Goal: Task Accomplishment & Management: Use online tool/utility

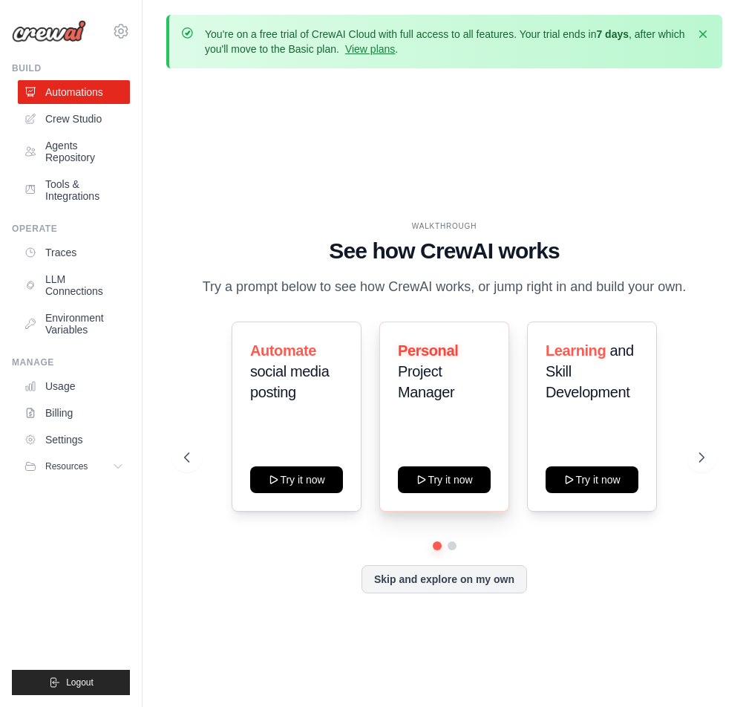
click at [432, 382] on span "Project Manager" at bounding box center [426, 381] width 56 height 37
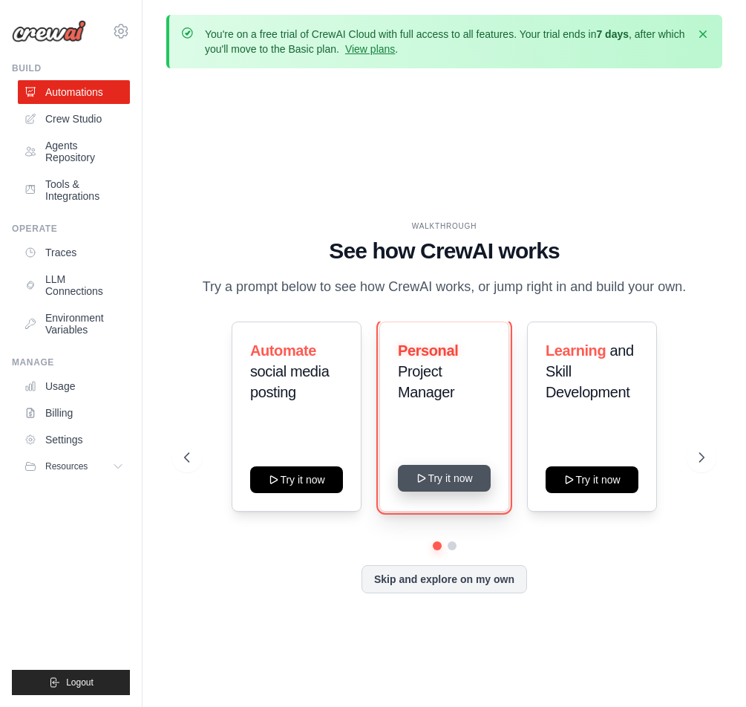
click at [435, 486] on button "Try it now" at bounding box center [444, 478] width 93 height 27
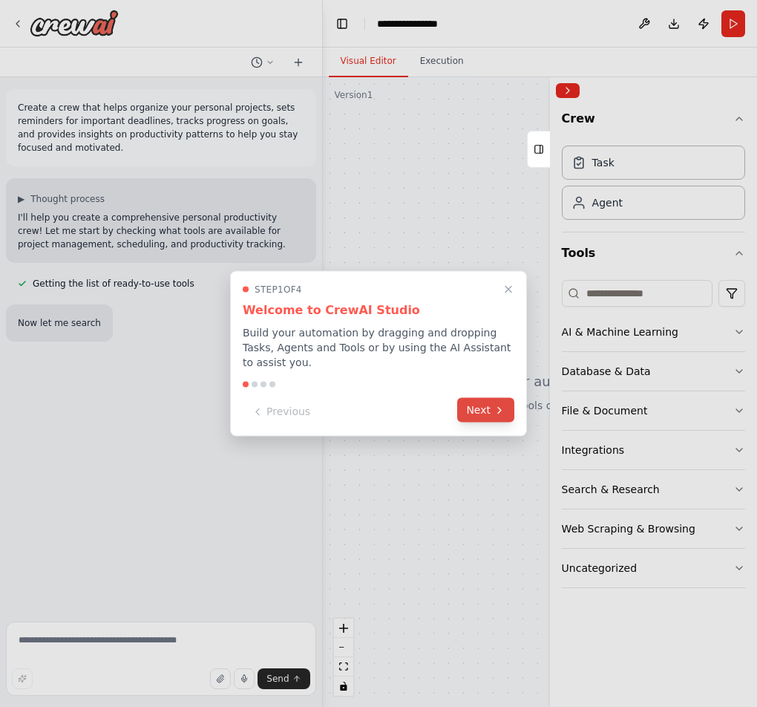
click at [478, 401] on button "Next" at bounding box center [485, 410] width 57 height 24
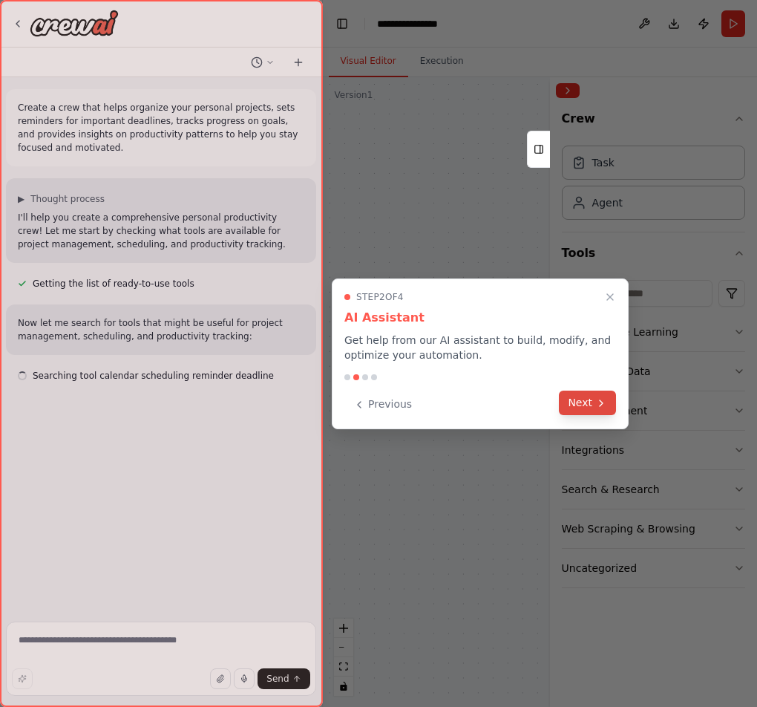
click at [591, 409] on button "Next" at bounding box center [587, 403] width 57 height 24
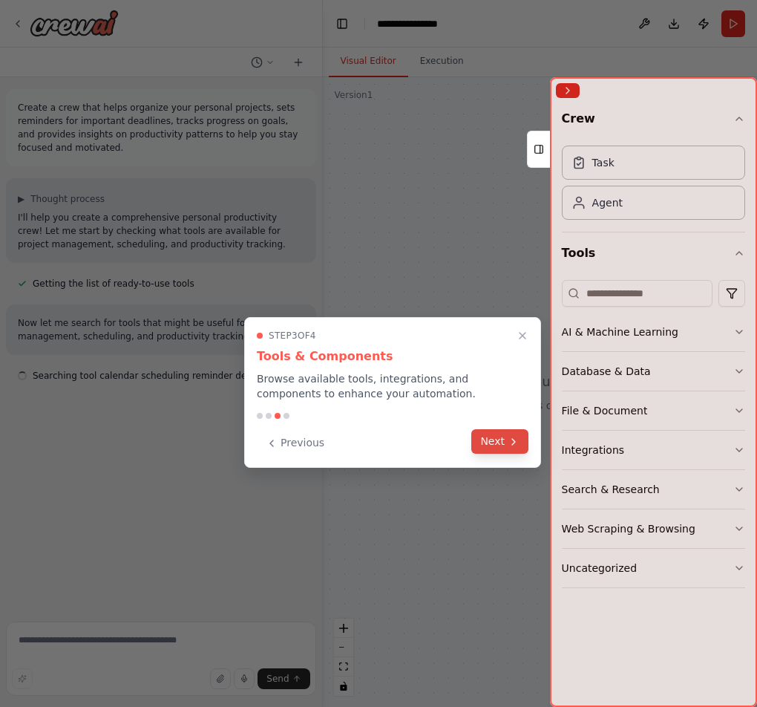
click at [511, 442] on icon at bounding box center [514, 442] width 12 height 12
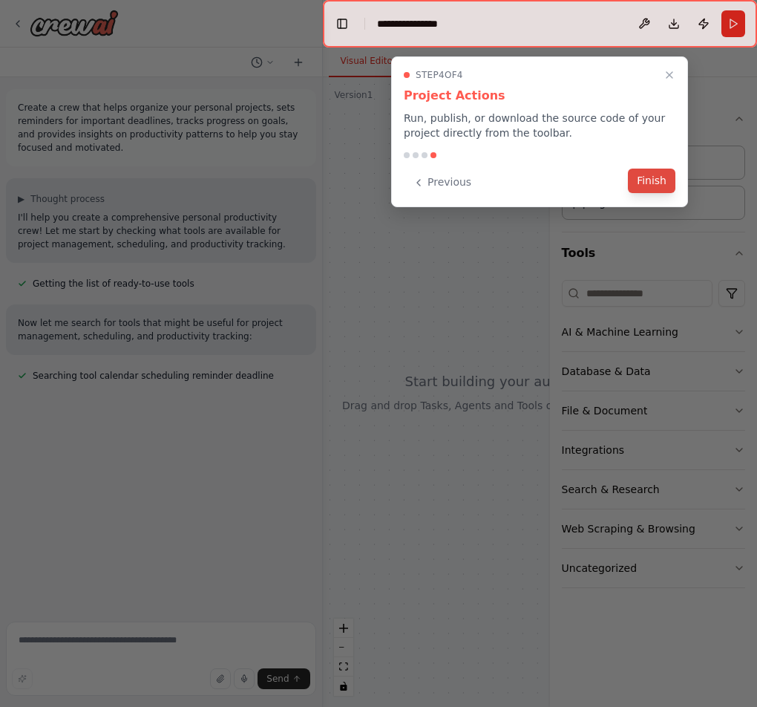
click at [656, 182] on button "Finish" at bounding box center [652, 181] width 48 height 24
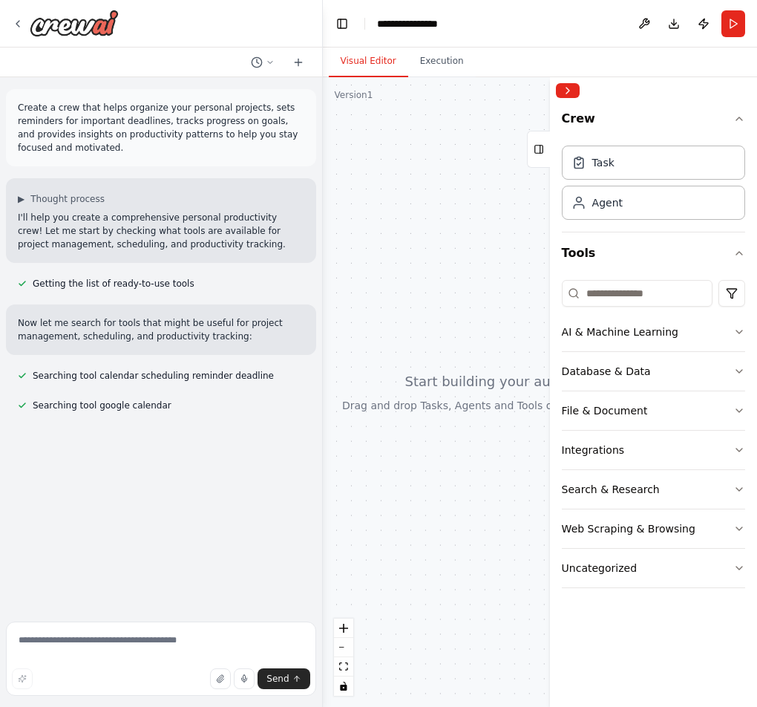
drag, startPoint x: 438, startPoint y: 311, endPoint x: 430, endPoint y: 280, distance: 32.2
click at [430, 280] on div at bounding box center [540, 392] width 434 height 630
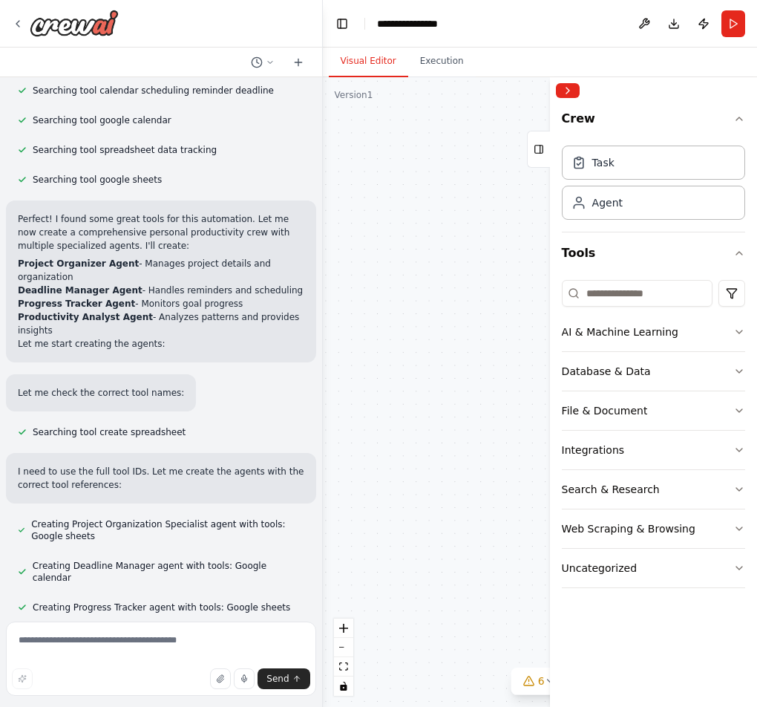
scroll to position [327, 0]
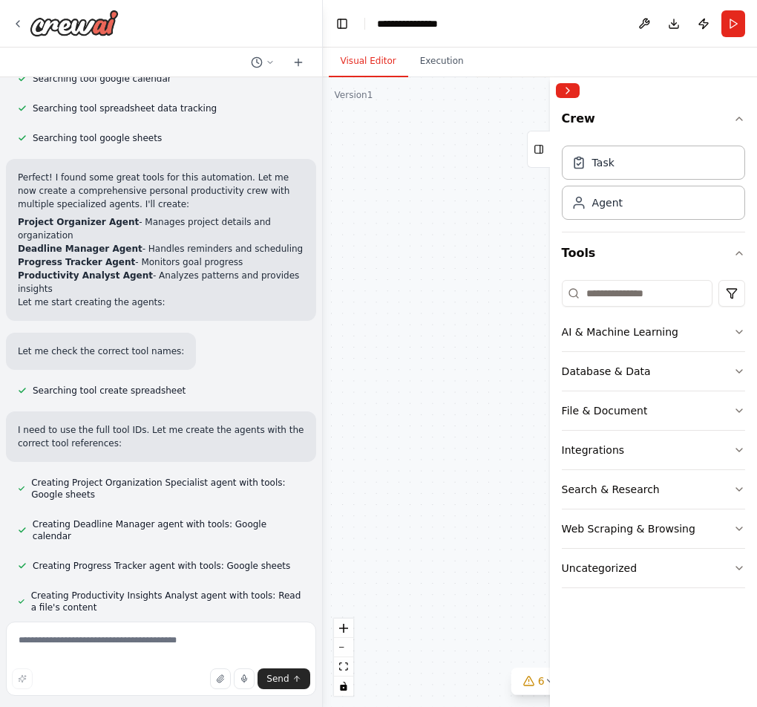
click at [431, 362] on div "Project Organization Specialist Organize and structure your personal projects b…" at bounding box center [540, 392] width 434 height 630
drag, startPoint x: 457, startPoint y: 395, endPoint x: 330, endPoint y: 388, distance: 127.1
click at [330, 388] on div "Project Organization Specialist Organize and structure your personal projects b…" at bounding box center [540, 392] width 434 height 630
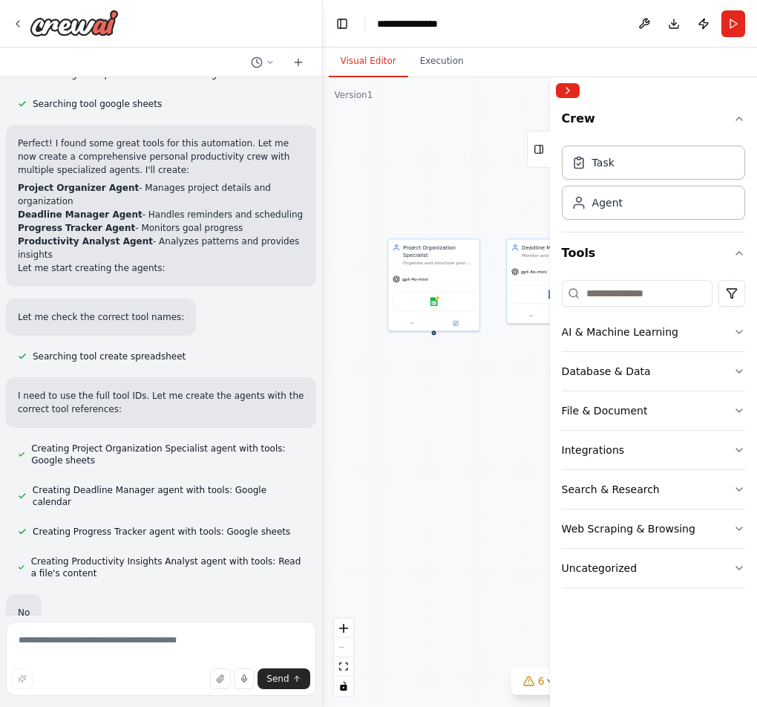
drag, startPoint x: 458, startPoint y: 433, endPoint x: 390, endPoint y: 471, distance: 78.5
click at [390, 471] on div "Project Organization Specialist Organize and structure your personal projects b…" at bounding box center [540, 392] width 434 height 630
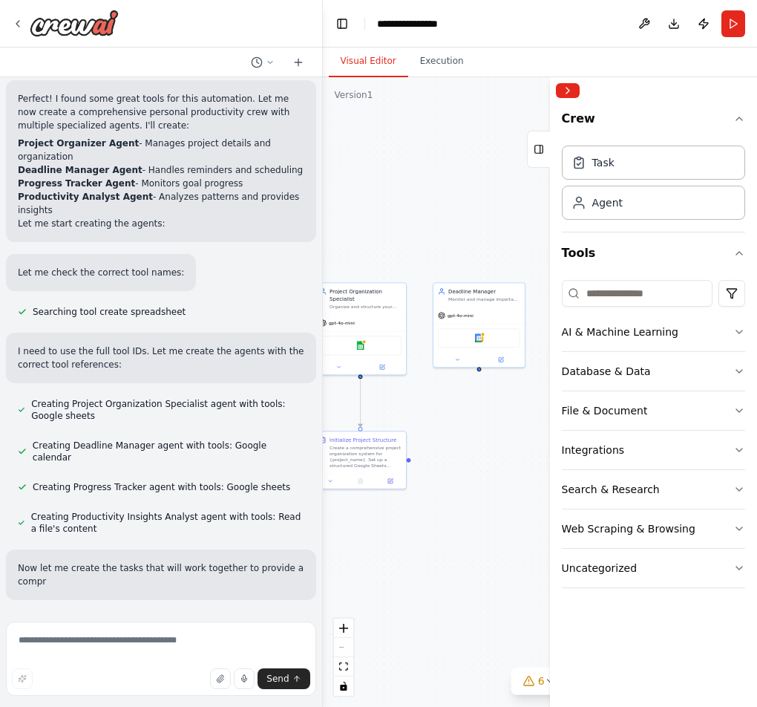
scroll to position [419, 0]
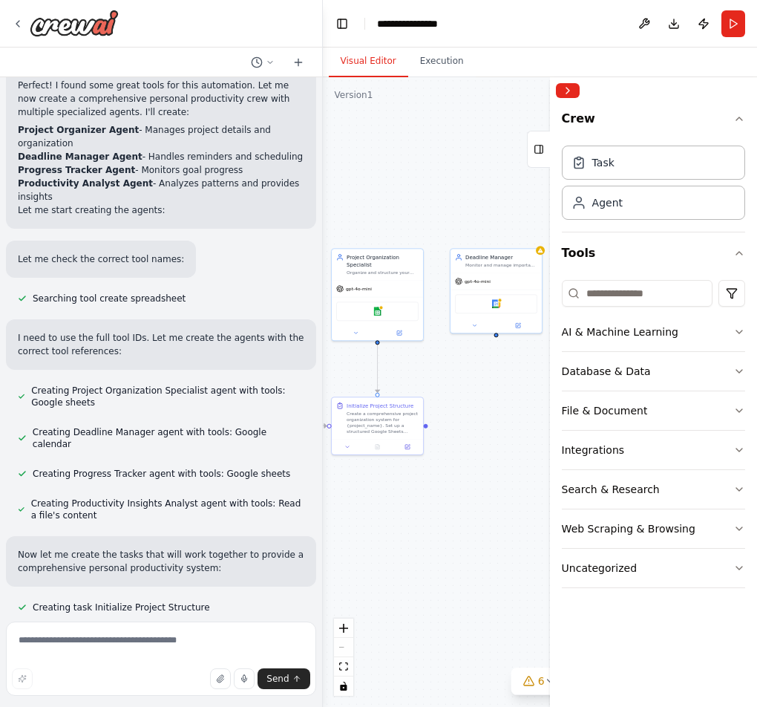
drag, startPoint x: 473, startPoint y: 463, endPoint x: 485, endPoint y: 434, distance: 31.3
click at [485, 434] on div ".deletable-edge-delete-btn { width: 20px; height: 20px; border: 0px solid #ffff…" at bounding box center [540, 392] width 434 height 630
click at [536, 150] on icon at bounding box center [539, 149] width 10 height 24
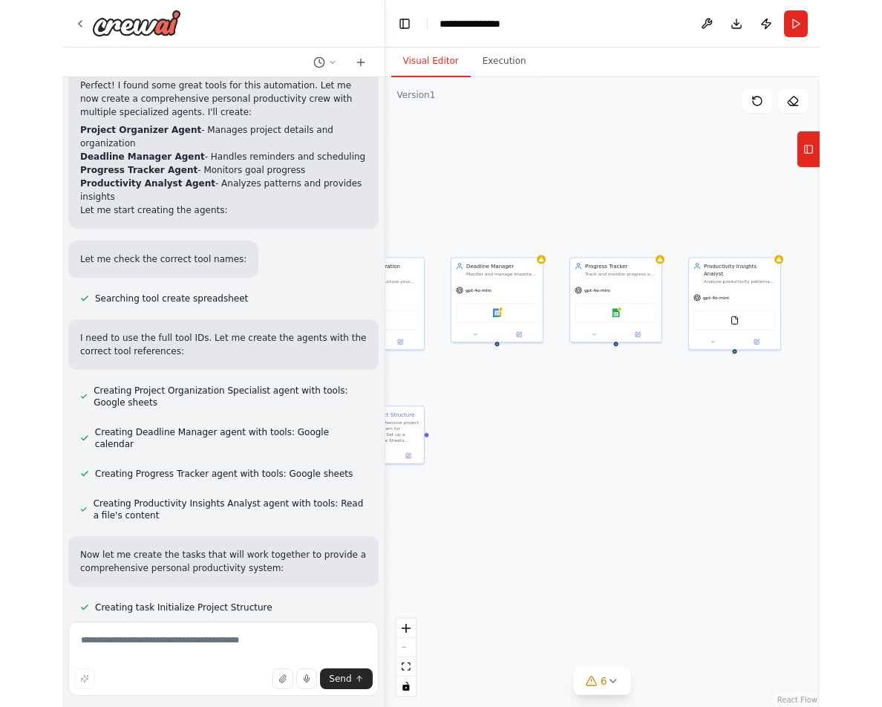
scroll to position [448, 0]
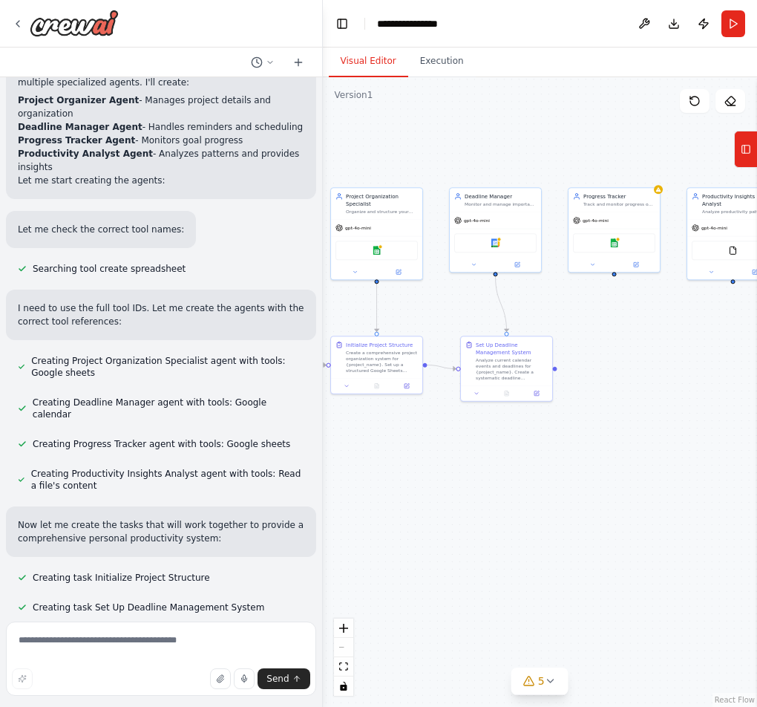
drag, startPoint x: 578, startPoint y: 489, endPoint x: 598, endPoint y: 426, distance: 66.2
click at [598, 426] on div ".deletable-edge-delete-btn { width: 20px; height: 20px; border: 0px solid #ffff…" at bounding box center [540, 392] width 434 height 630
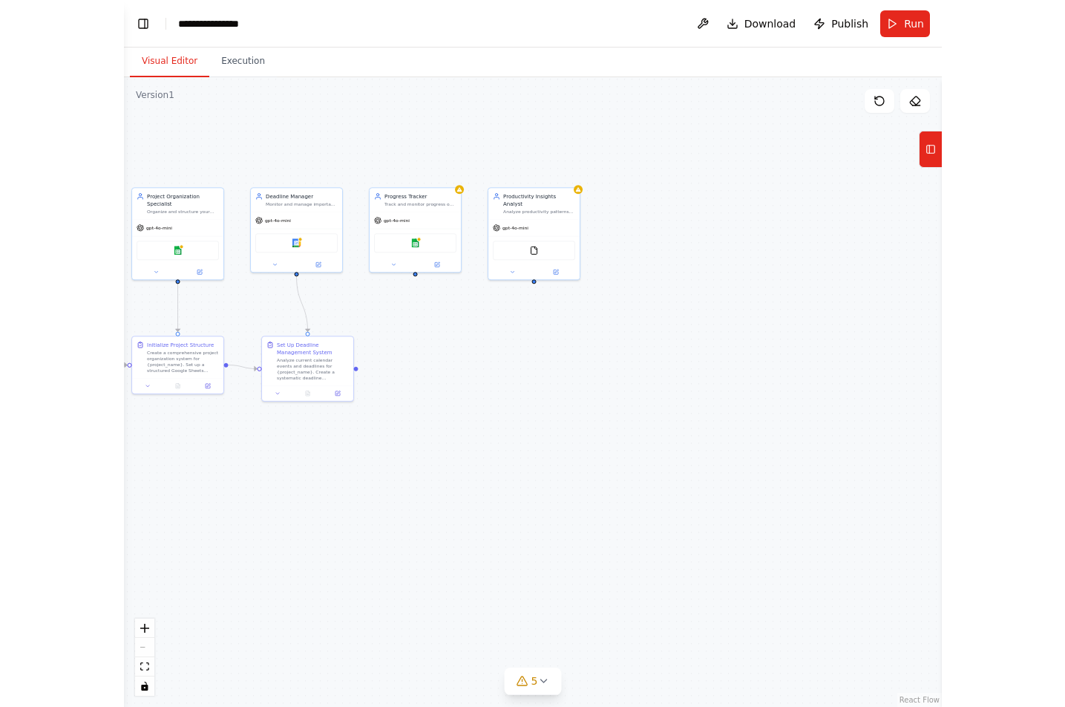
scroll to position [451, 0]
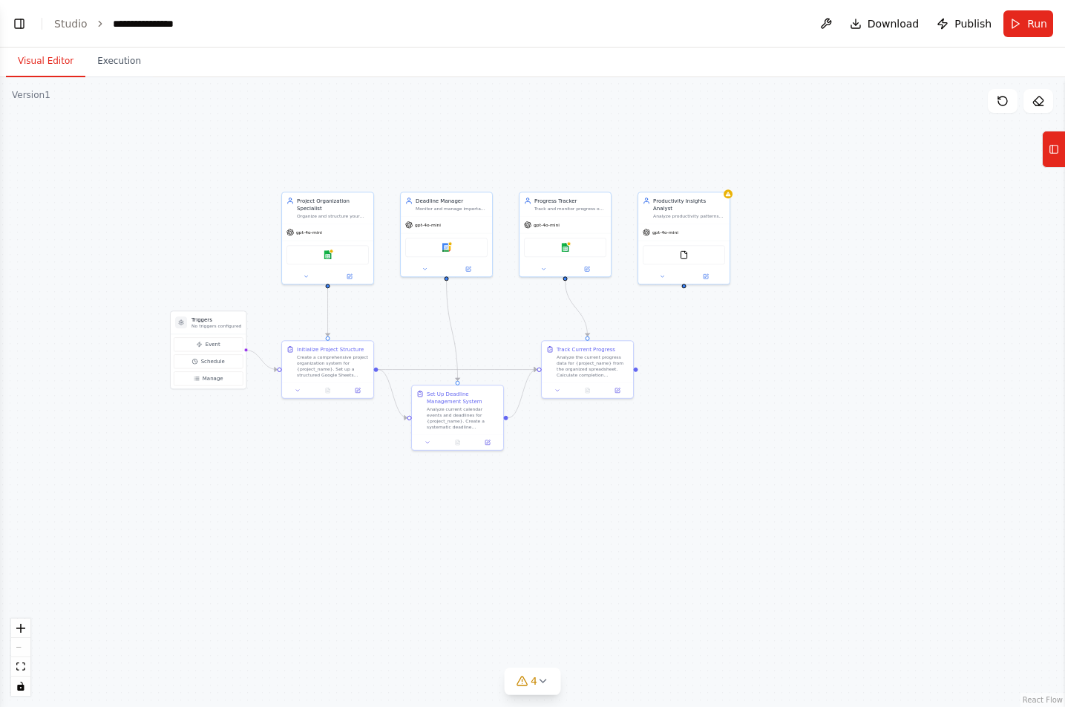
drag, startPoint x: 154, startPoint y: 522, endPoint x: 428, endPoint y: 526, distance: 274.0
click at [428, 526] on div ".deletable-edge-delete-btn { width: 20px; height: 20px; border: 0px solid #ffff…" at bounding box center [532, 392] width 1065 height 630
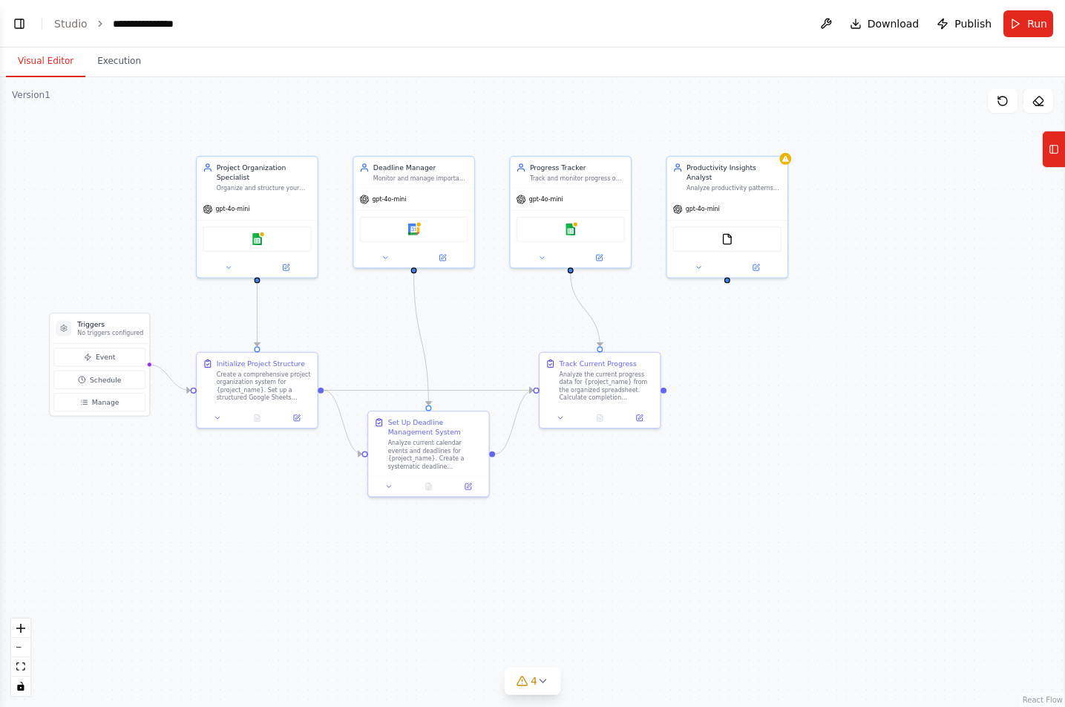
drag, startPoint x: 388, startPoint y: 531, endPoint x: 438, endPoint y: 609, distance: 92.9
click at [438, 609] on div ".deletable-edge-delete-btn { width: 20px; height: 20px; border: 0px solid #ffff…" at bounding box center [532, 392] width 1065 height 630
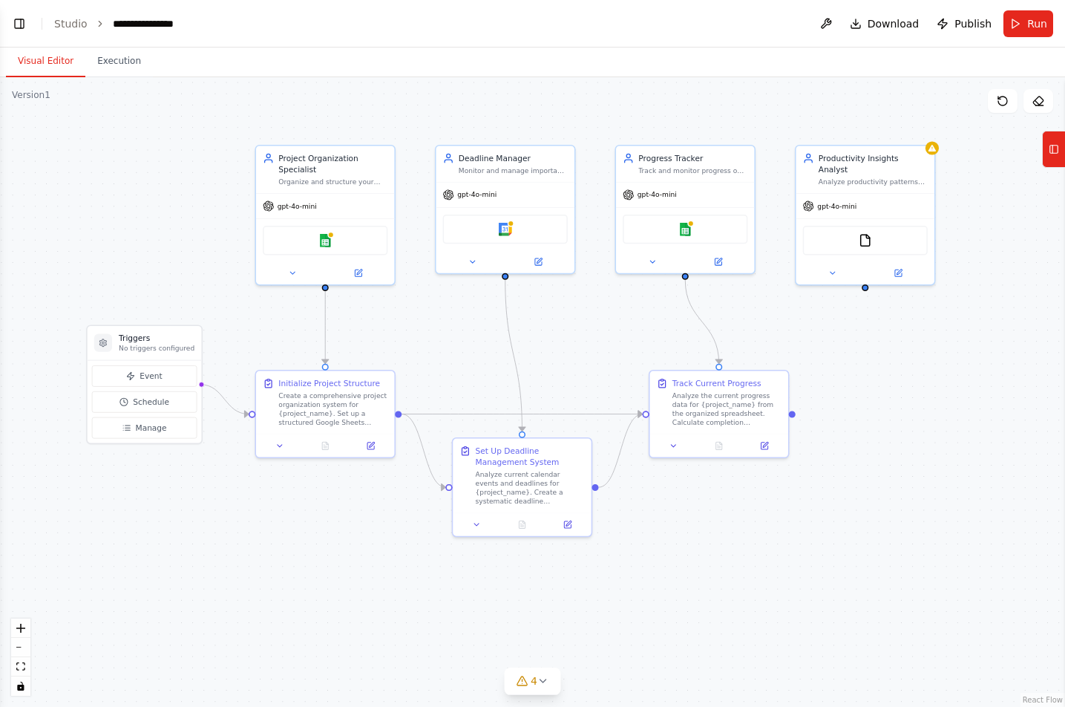
drag, startPoint x: 362, startPoint y: 548, endPoint x: 408, endPoint y: 569, distance: 51.5
click at [408, 569] on div ".deletable-edge-delete-btn { width: 20px; height: 20px; border: 0px solid #ffff…" at bounding box center [532, 392] width 1065 height 630
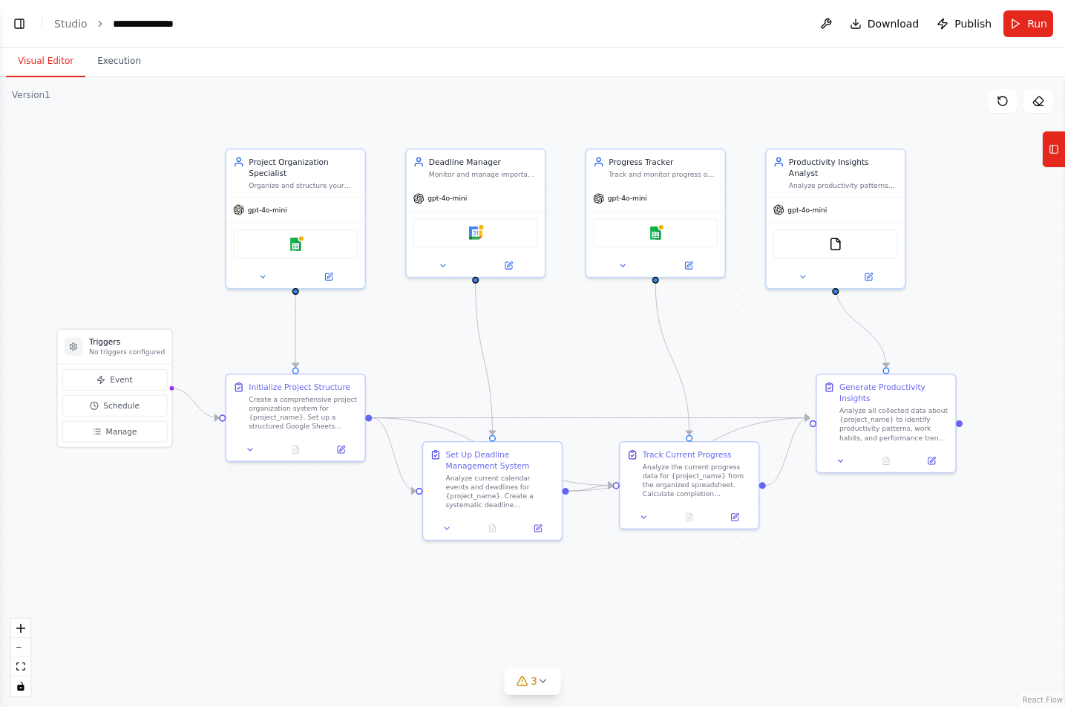
scroll to position [589, 0]
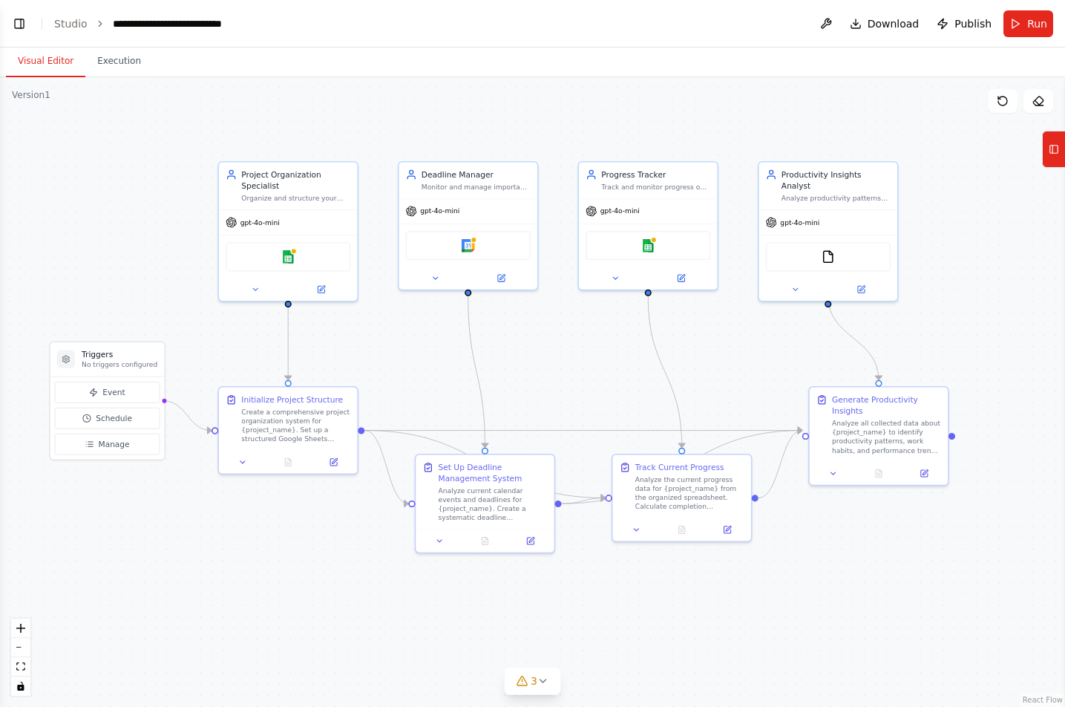
drag, startPoint x: 408, startPoint y: 569, endPoint x: 371, endPoint y: 586, distance: 40.6
click at [371, 586] on div ".deletable-edge-delete-btn { width: 20px; height: 20px; border: 0px solid #ffff…" at bounding box center [532, 392] width 1065 height 630
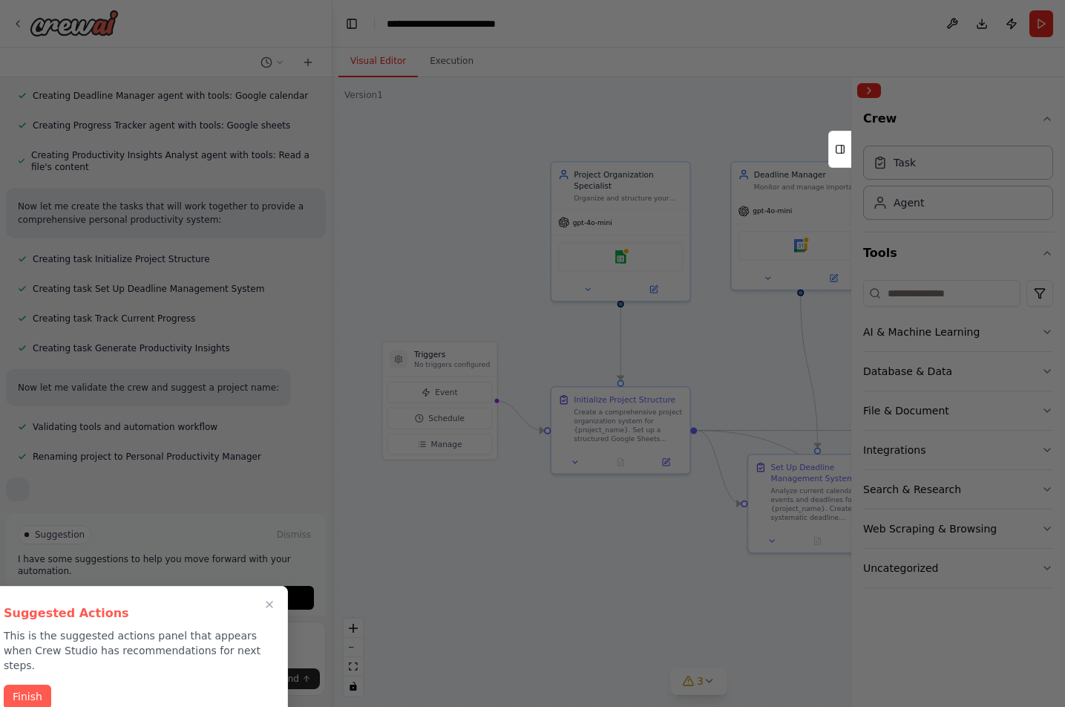
click at [328, 137] on div at bounding box center [532, 353] width 1065 height 707
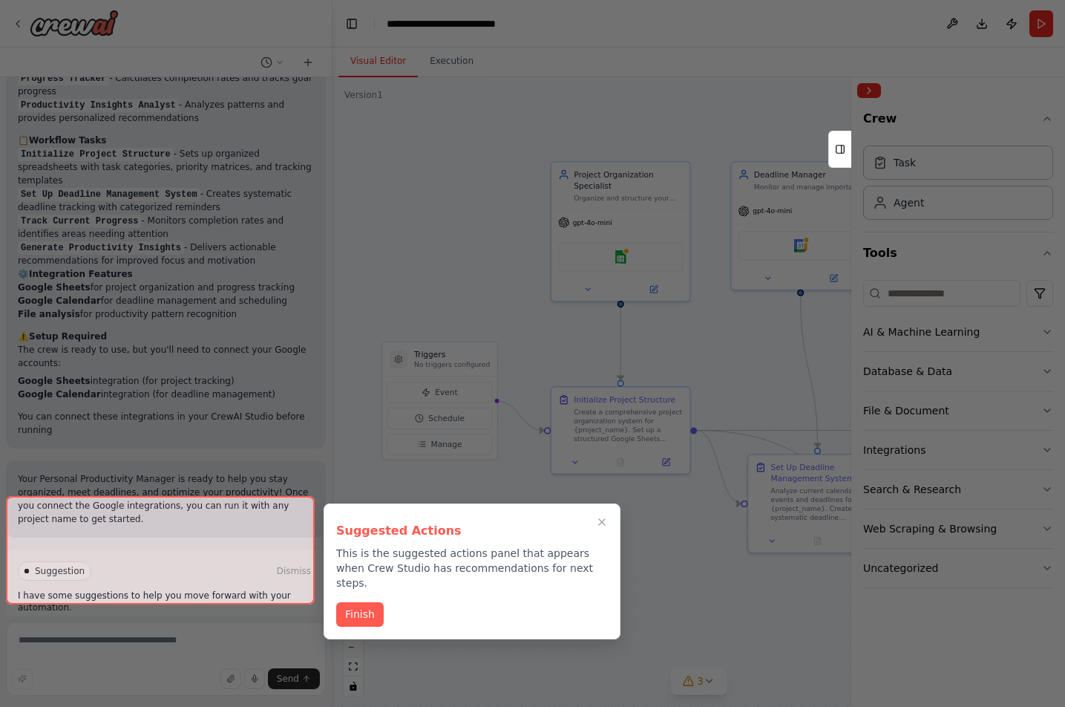
scroll to position [1302, 0]
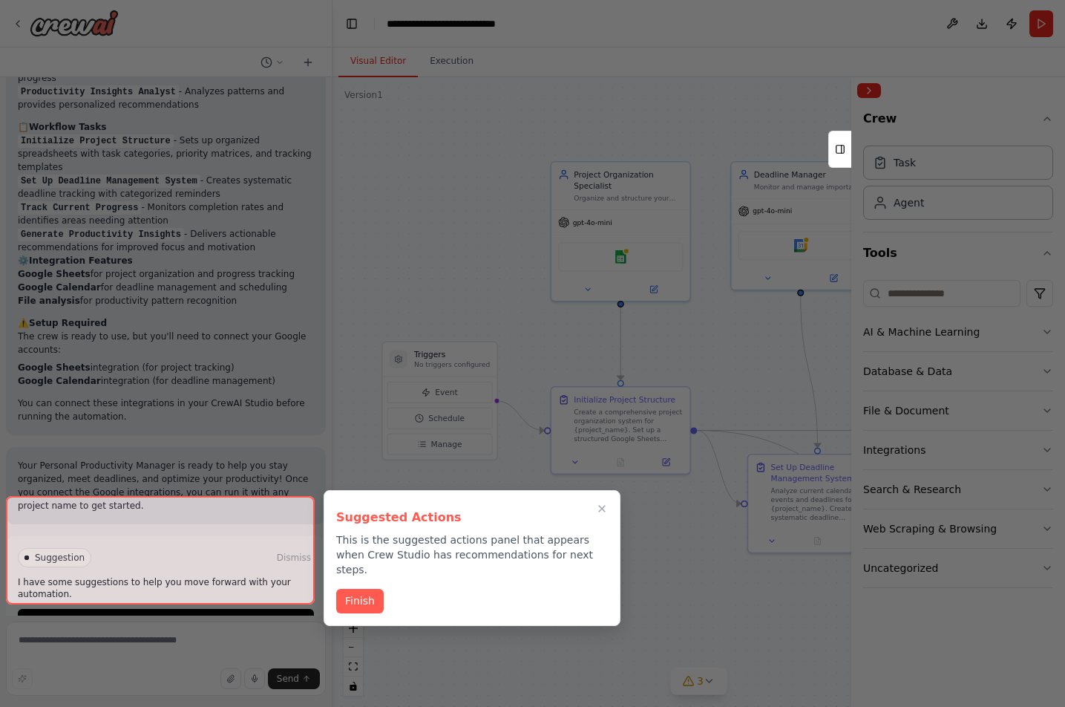
click at [161, 578] on div at bounding box center [160, 550] width 309 height 108
click at [609, 510] on button "Close walkthrough" at bounding box center [601, 508] width 19 height 19
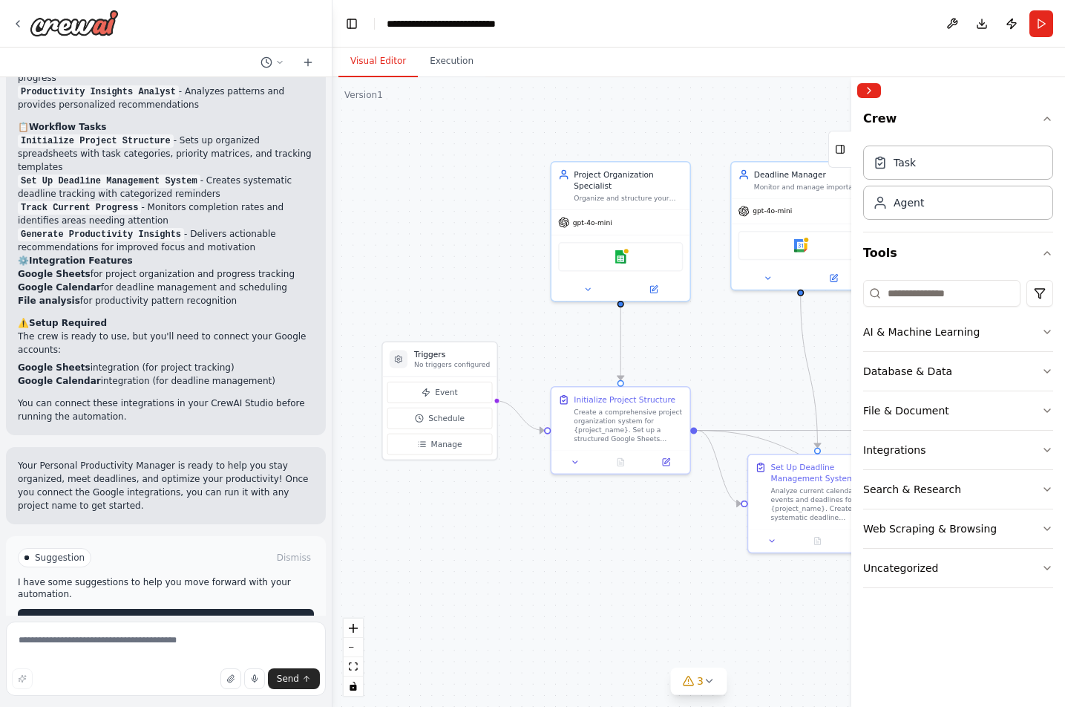
click at [222, 609] on button "Run Automation" at bounding box center [166, 621] width 296 height 24
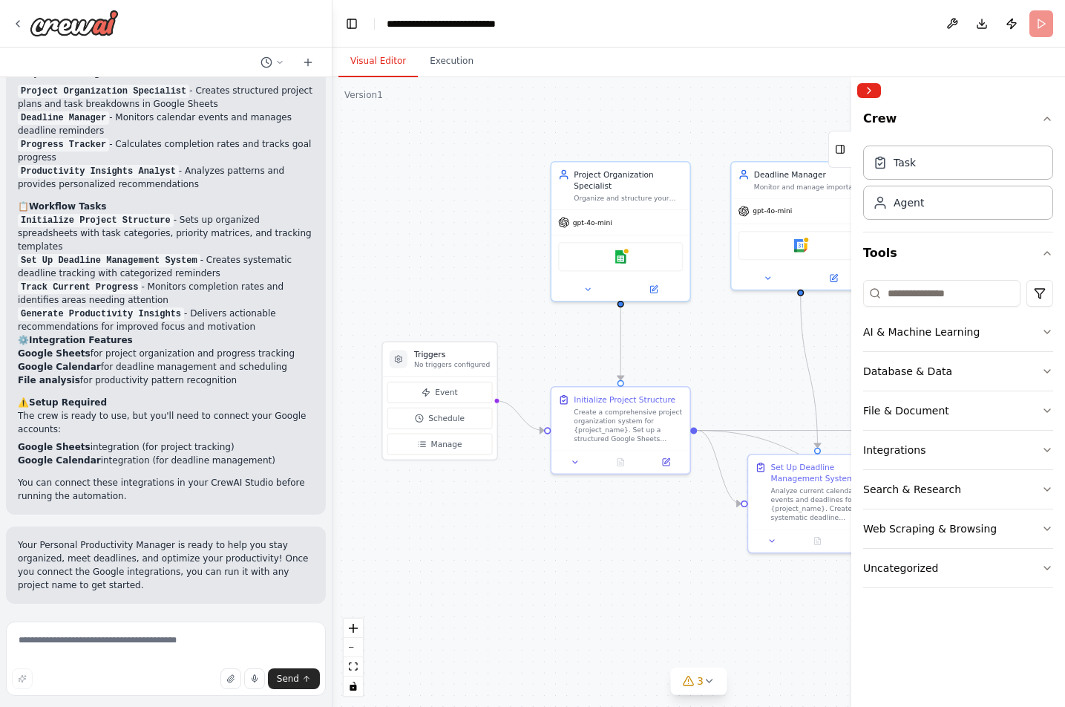
scroll to position [1182, 0]
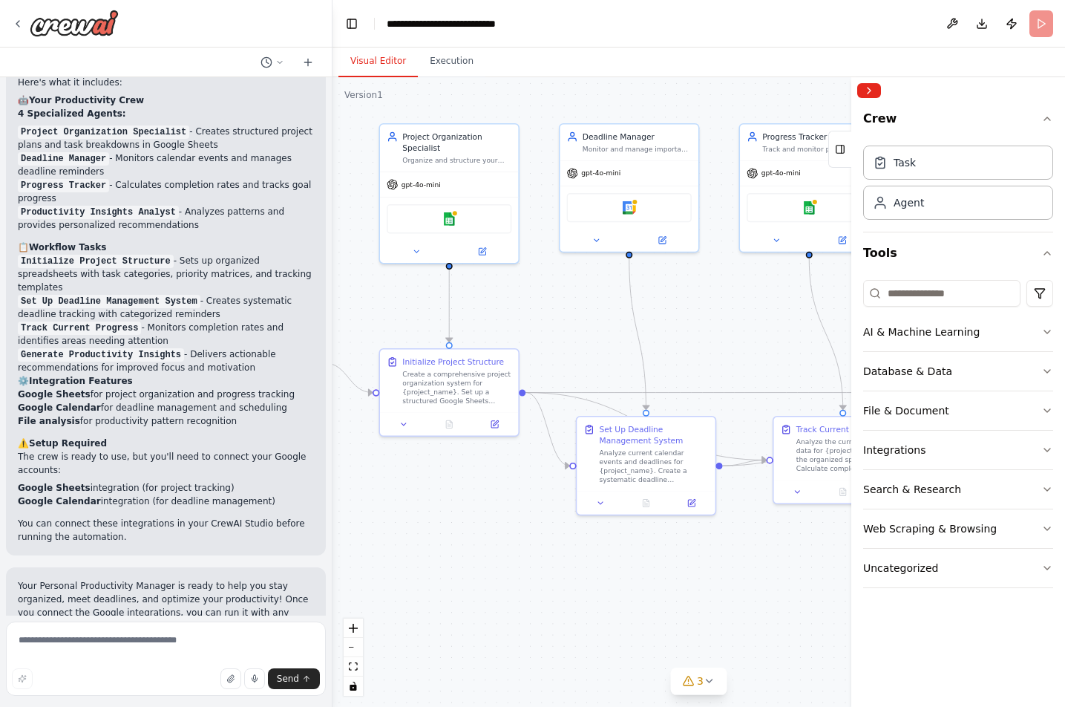
drag, startPoint x: 656, startPoint y: 578, endPoint x: 485, endPoint y: 538, distance: 176.1
click at [485, 540] on div ".deletable-edge-delete-btn { width: 20px; height: 20px; border: 0px solid #ffff…" at bounding box center [699, 392] width 733 height 630
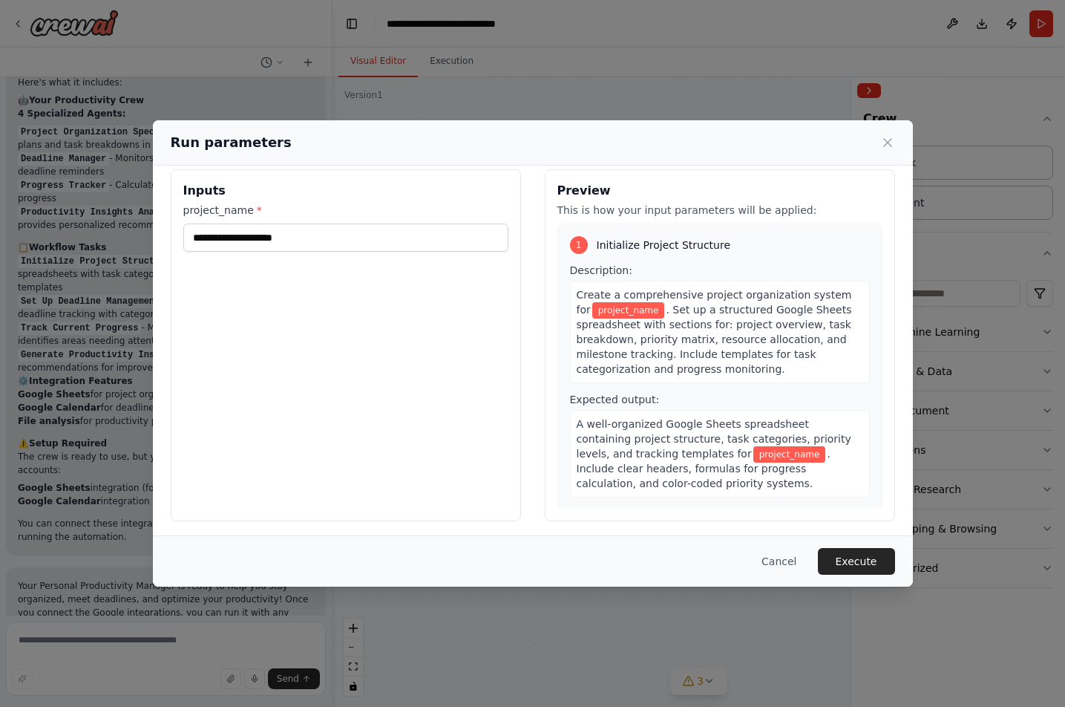
scroll to position [18, 0]
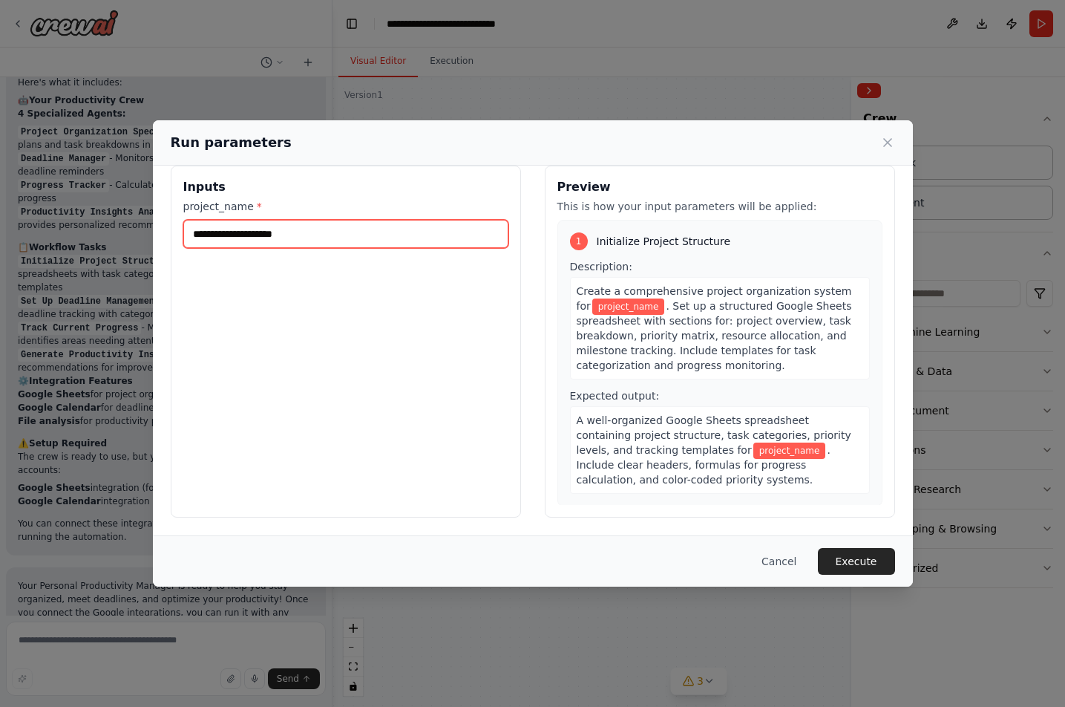
click at [250, 241] on input "project_name *" at bounding box center [345, 234] width 325 height 28
click at [327, 229] on input "project_name *" at bounding box center [345, 234] width 325 height 28
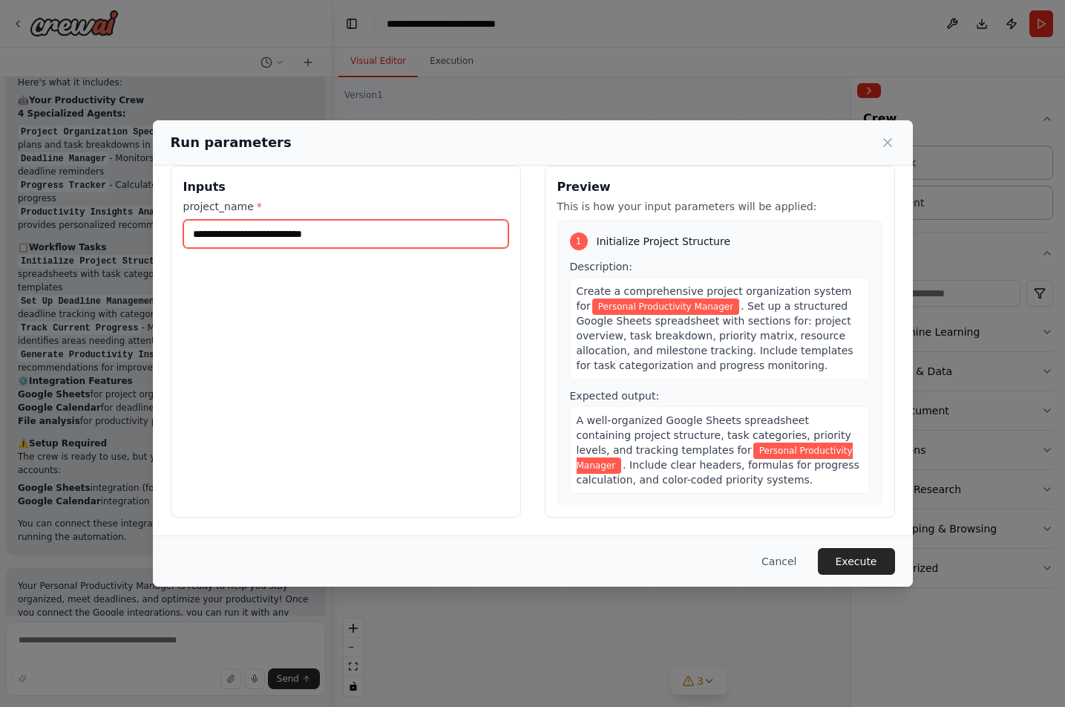
type input "**********"
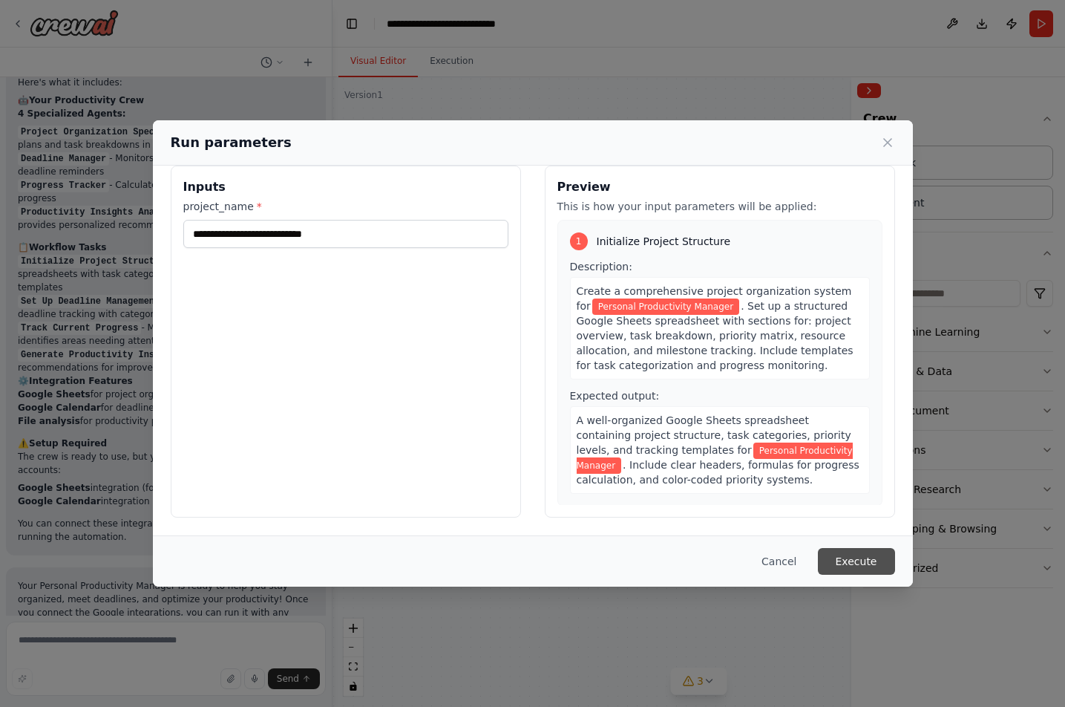
click at [757, 563] on button "Execute" at bounding box center [856, 561] width 77 height 27
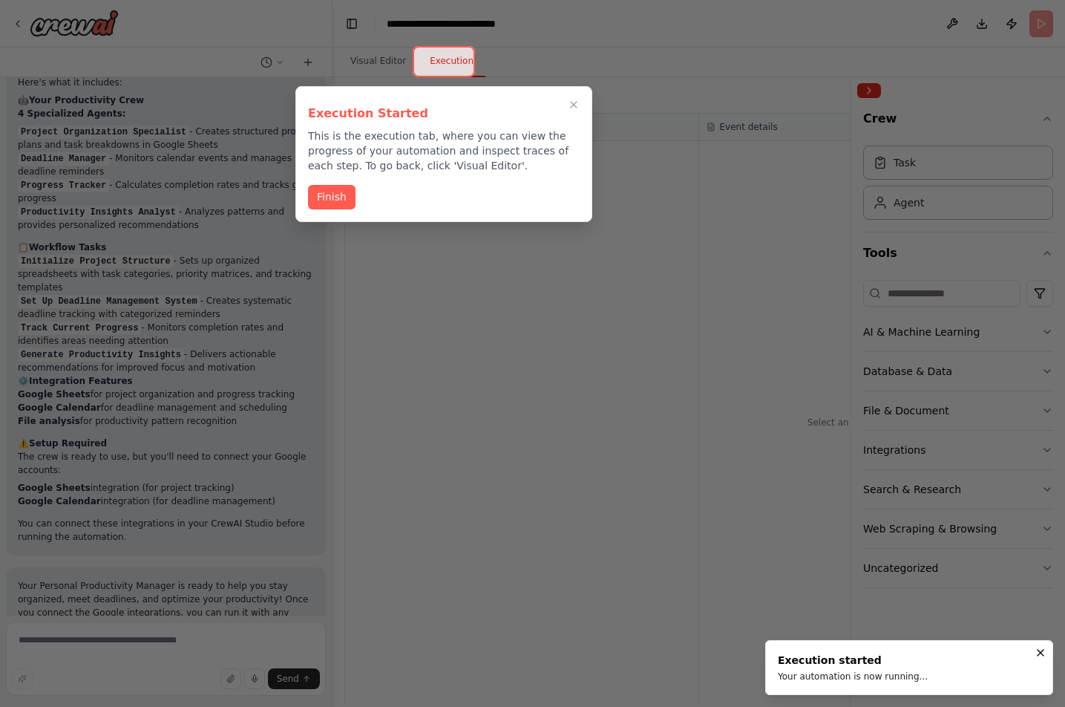
click at [311, 192] on button "Finish" at bounding box center [332, 197] width 48 height 24
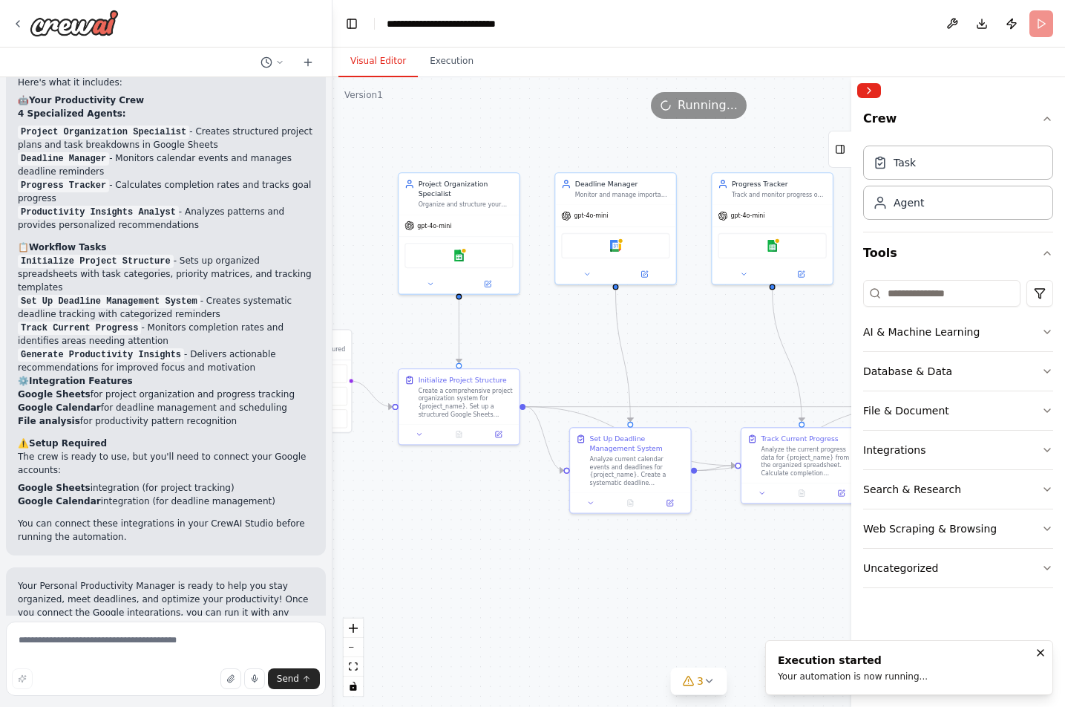
click at [374, 59] on button "Visual Editor" at bounding box center [378, 61] width 79 height 31
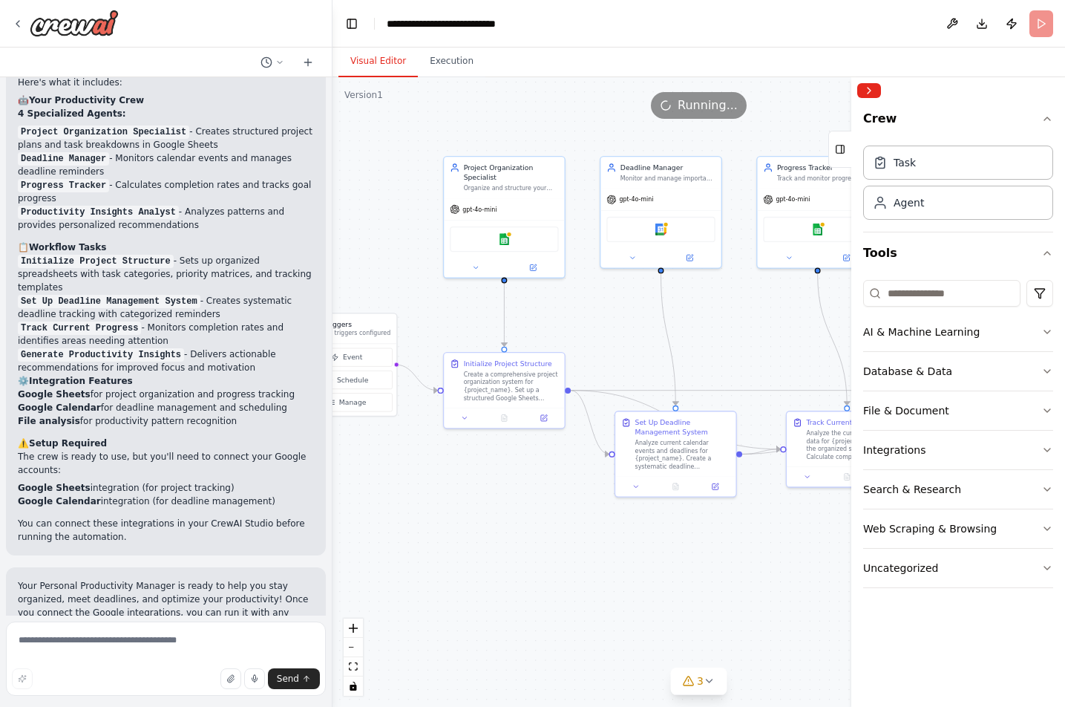
drag, startPoint x: 539, startPoint y: 152, endPoint x: 586, endPoint y: 135, distance: 49.8
click at [586, 135] on div ".deletable-edge-delete-btn { width: 20px; height: 20px; border: 0px solid #ffff…" at bounding box center [699, 392] width 733 height 630
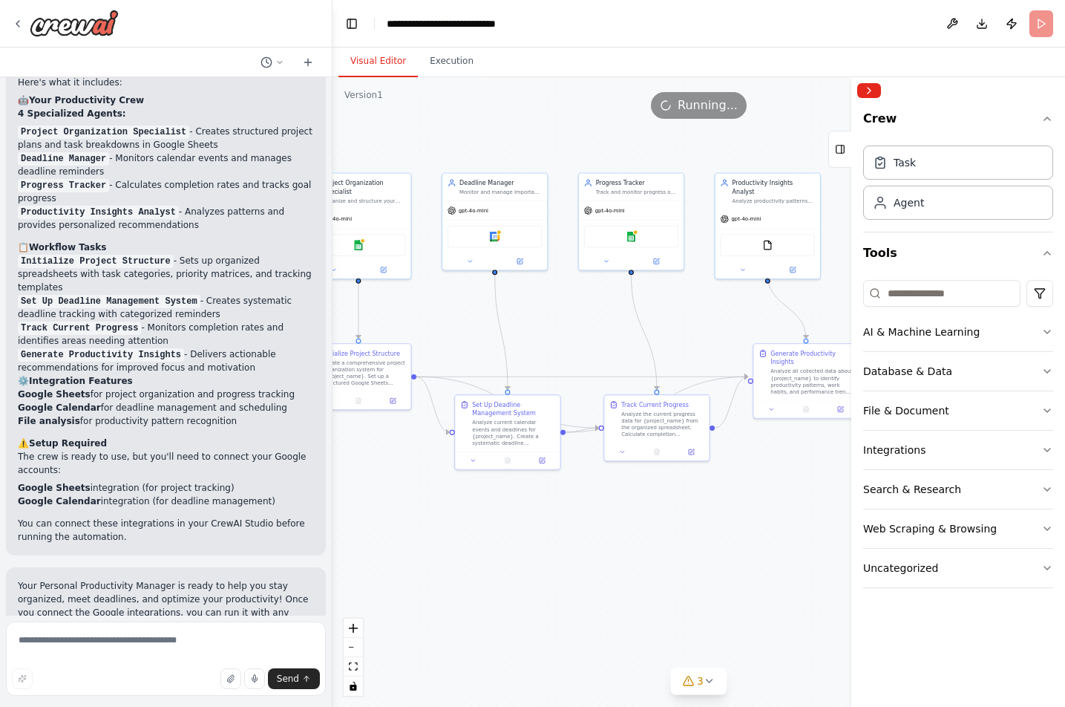
drag, startPoint x: 581, startPoint y: 494, endPoint x: 424, endPoint y: 497, distance: 156.7
click at [424, 497] on div ".deletable-edge-delete-btn { width: 20px; height: 20px; border: 0px solid #ffff…" at bounding box center [699, 392] width 733 height 630
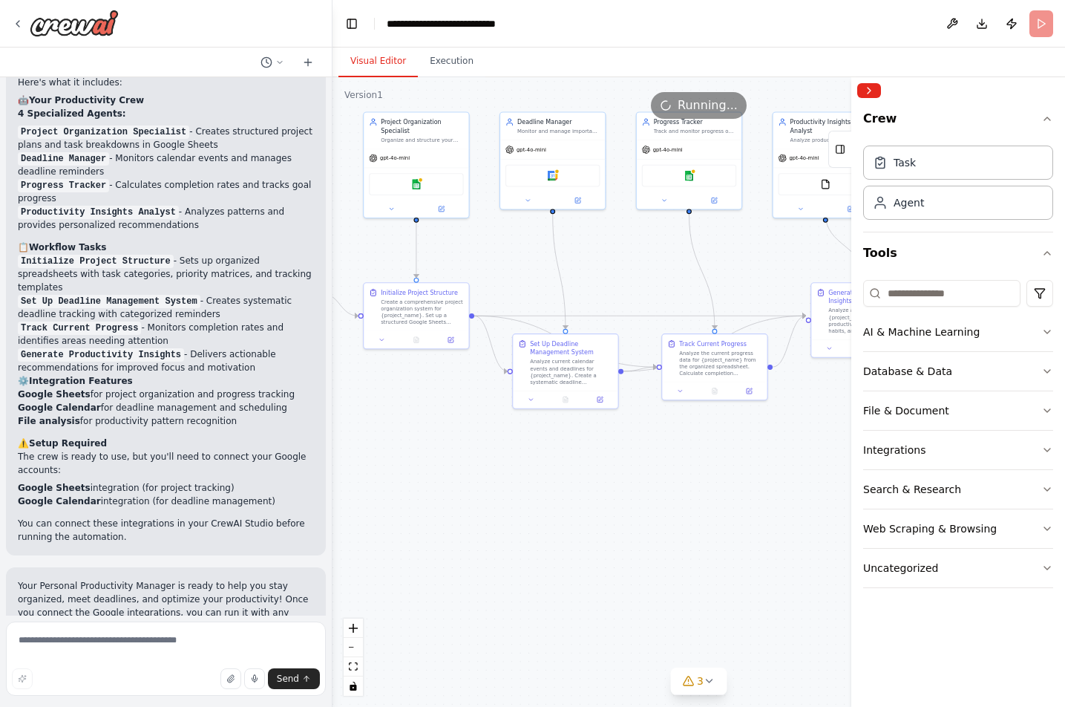
drag, startPoint x: 661, startPoint y: 510, endPoint x: 719, endPoint y: 449, distance: 84.0
click at [719, 449] on div ".deletable-edge-delete-btn { width: 20px; height: 20px; border: 0px solid #ffff…" at bounding box center [699, 392] width 733 height 630
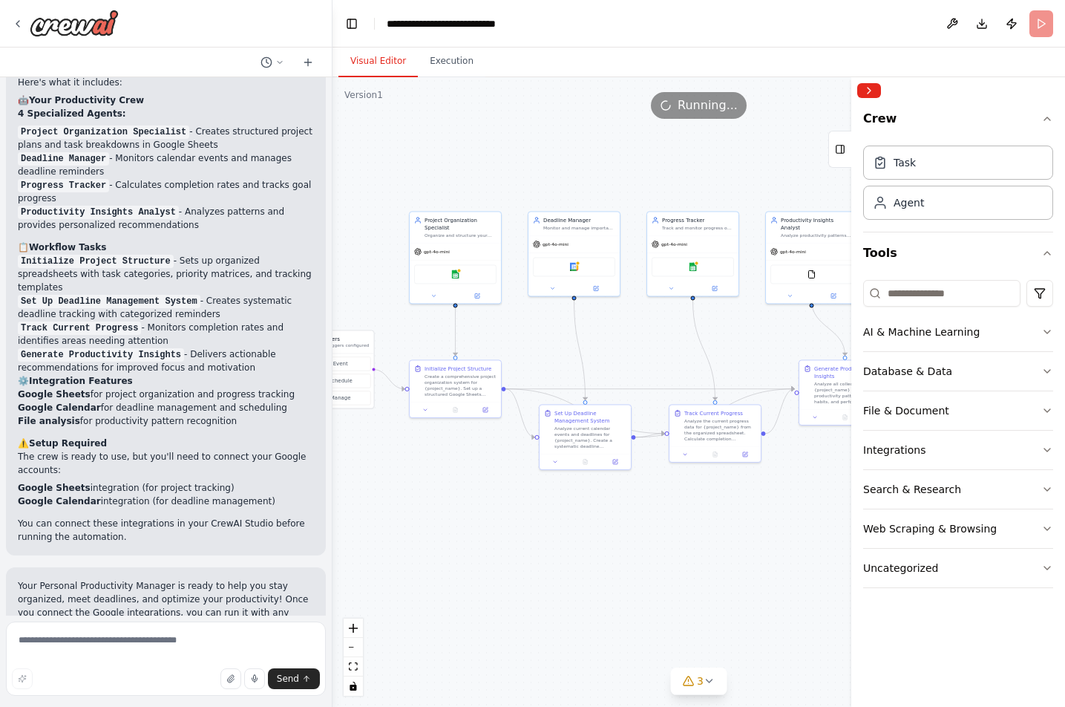
drag, startPoint x: 494, startPoint y: 480, endPoint x: 517, endPoint y: 529, distance: 54.8
click at [517, 529] on div ".deletable-edge-delete-btn { width: 20px; height: 20px; border: 0px solid #ffff…" at bounding box center [699, 392] width 733 height 630
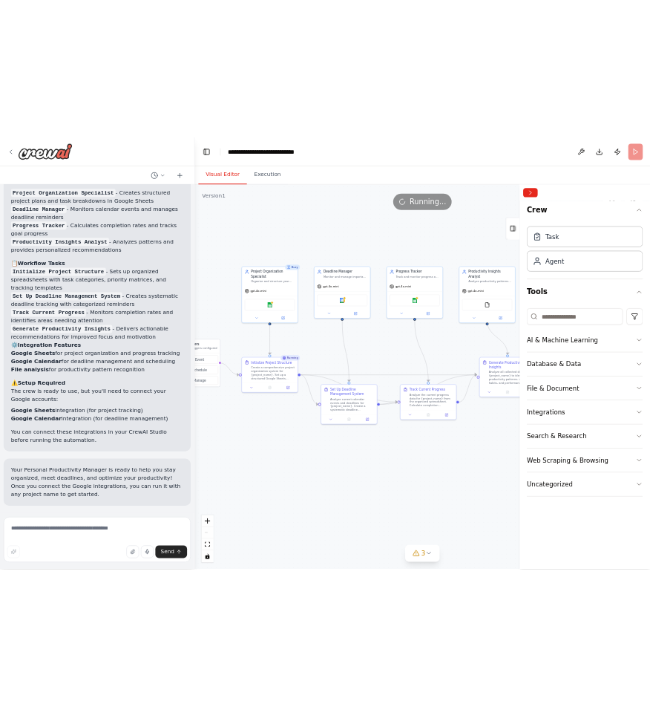
scroll to position [1222, 0]
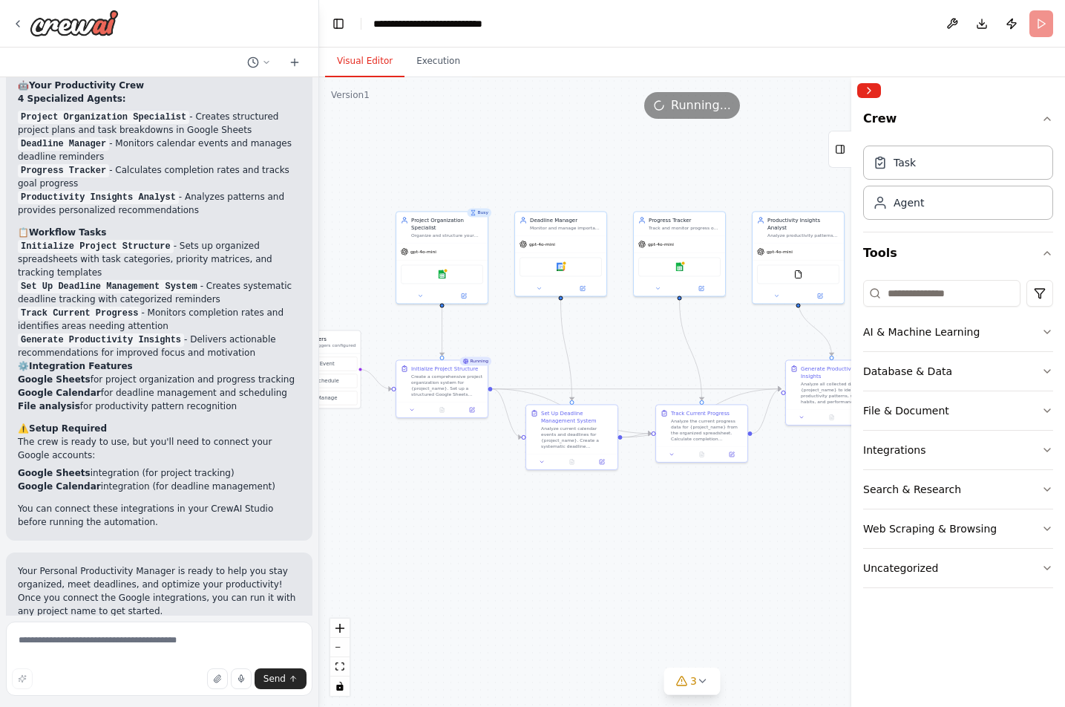
drag, startPoint x: 327, startPoint y: 483, endPoint x: 319, endPoint y: 471, distance: 14.4
click at [319, 471] on div "Create a crew that helps organize your personal projects, sets reminders for im…" at bounding box center [532, 353] width 1065 height 707
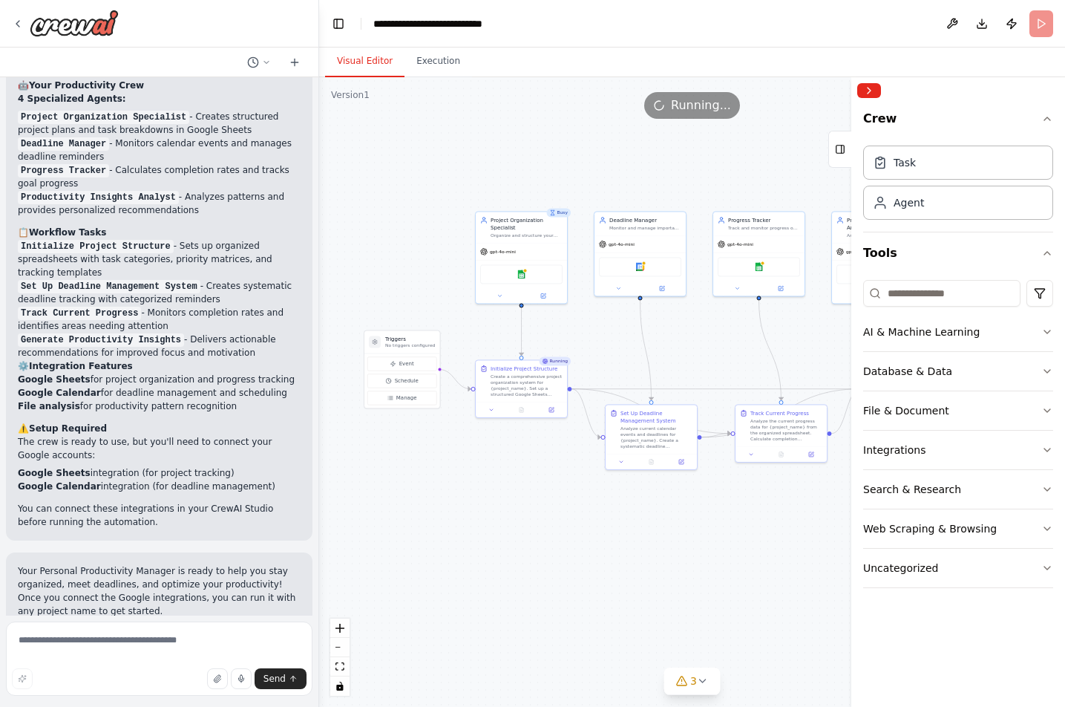
drag, startPoint x: 457, startPoint y: 460, endPoint x: 546, endPoint y: 462, distance: 89.1
click at [546, 462] on div ".deletable-edge-delete-btn { width: 20px; height: 20px; border: 0px solid #ffff…" at bounding box center [692, 392] width 746 height 630
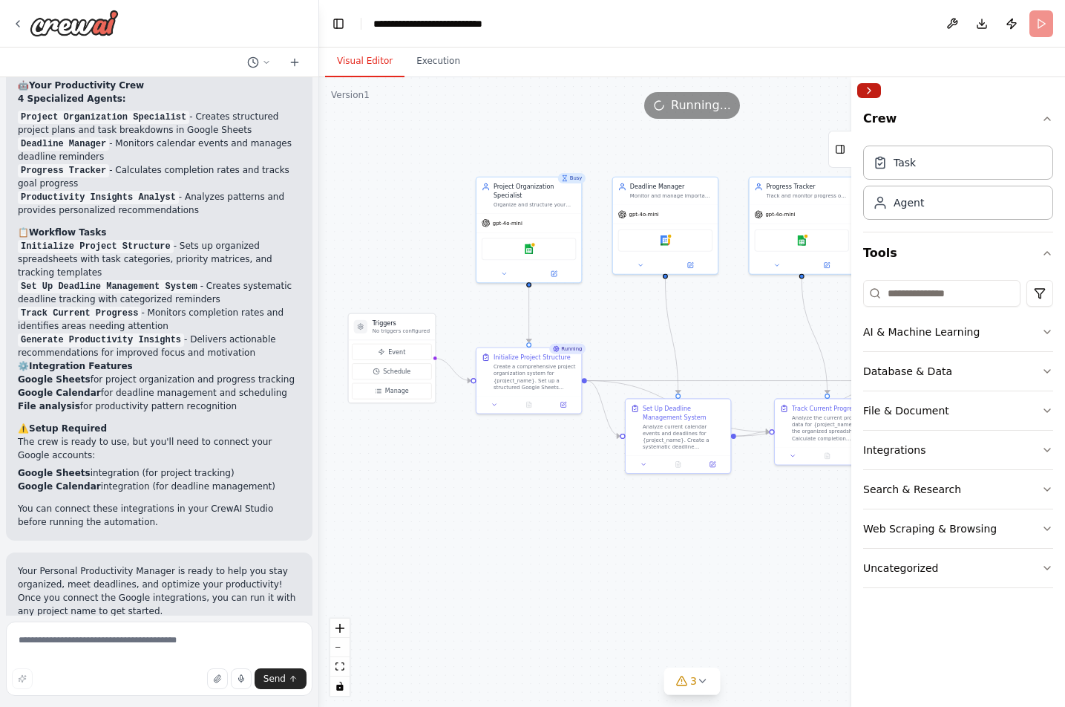
click at [757, 90] on button "Collapse right sidebar" at bounding box center [869, 90] width 24 height 15
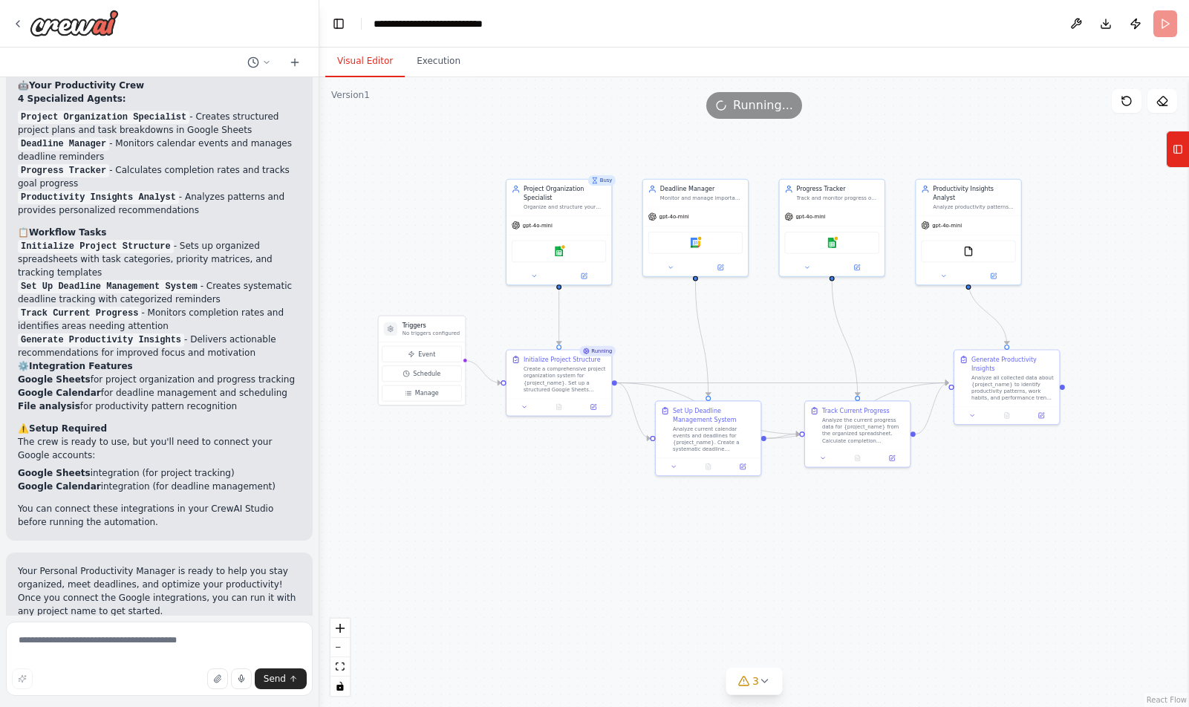
drag, startPoint x: 693, startPoint y: 514, endPoint x: 722, endPoint y: 517, distance: 29.8
click at [722, 517] on div ".deletable-edge-delete-btn { width: 20px; height: 20px; border: 0px solid #ffff…" at bounding box center [753, 392] width 869 height 630
drag, startPoint x: 718, startPoint y: 526, endPoint x: 752, endPoint y: 526, distance: 34.2
click at [752, 526] on div ".deletable-edge-delete-btn { width: 20px; height: 20px; border: 0px solid #ffff…" at bounding box center [753, 392] width 869 height 630
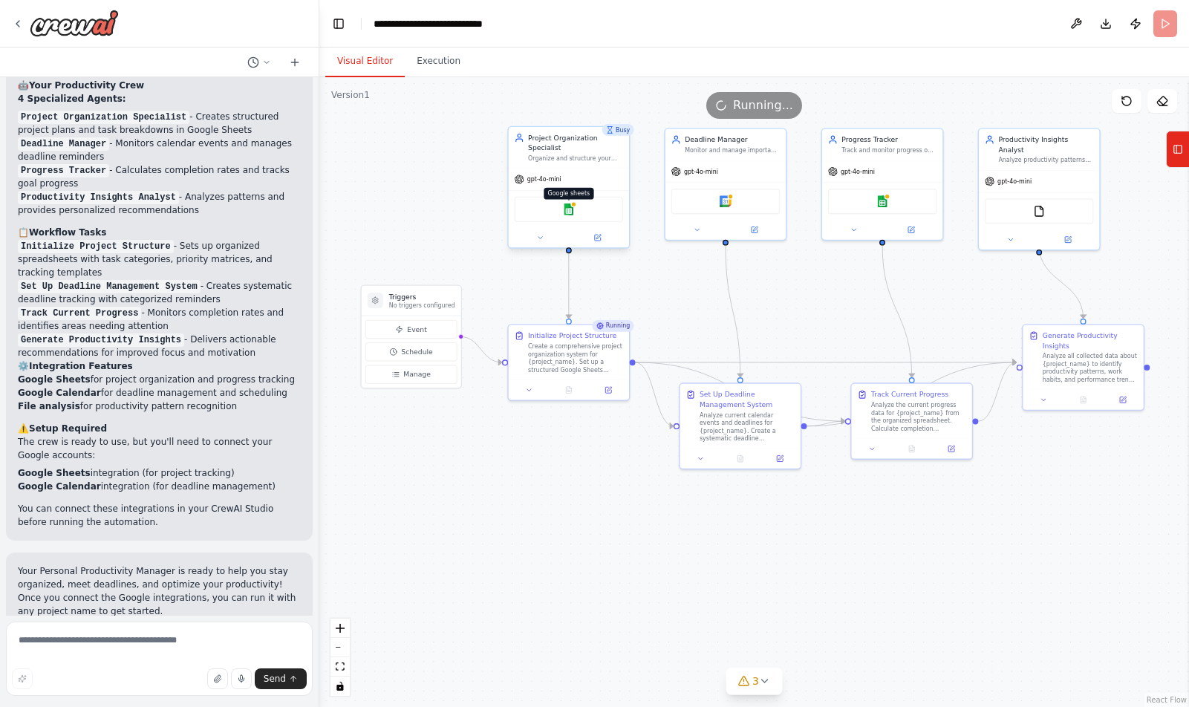
click at [569, 203] on img at bounding box center [569, 209] width 12 height 12
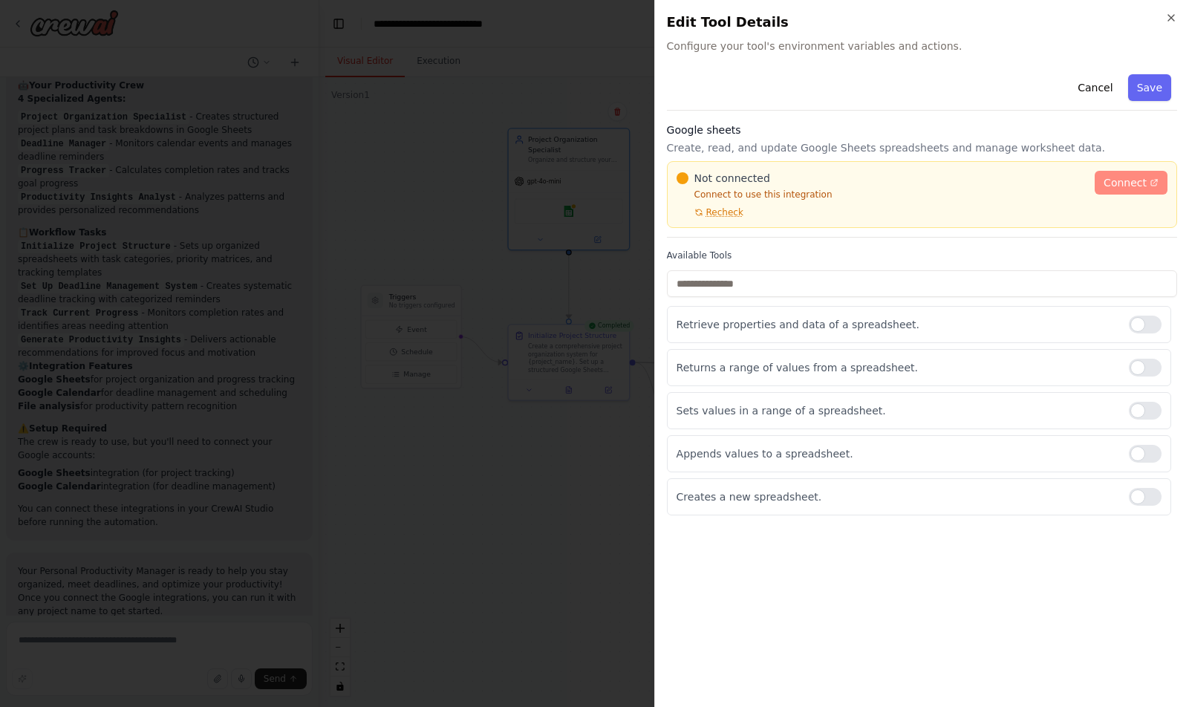
click at [757, 183] on span "Connect" at bounding box center [1124, 182] width 43 height 15
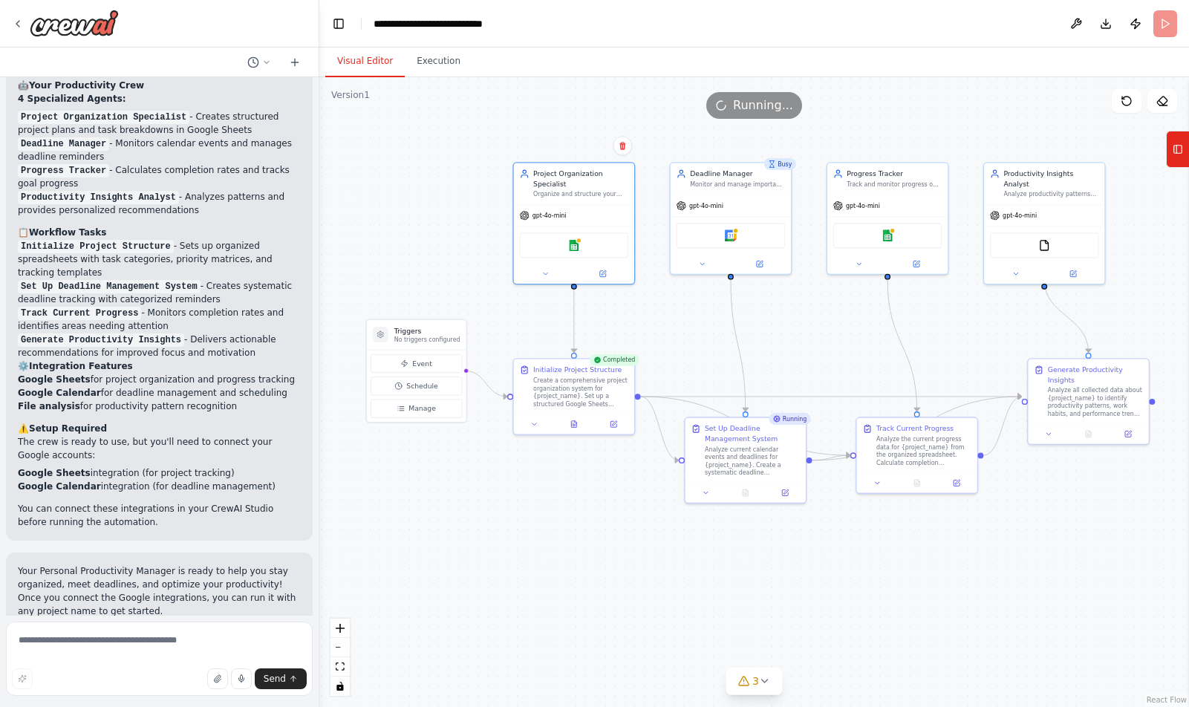
drag, startPoint x: 779, startPoint y: 529, endPoint x: 785, endPoint y: 563, distance: 34.7
click at [757, 563] on div ".deletable-edge-delete-btn { width: 20px; height: 20px; border: 0px solid #ffff…" at bounding box center [753, 392] width 869 height 630
click at [748, 115] on div "Running..." at bounding box center [754, 105] width 96 height 27
drag, startPoint x: 753, startPoint y: 101, endPoint x: 1065, endPoint y: 103, distance: 311.8
click at [753, 100] on span "Running..." at bounding box center [763, 106] width 60 height 18
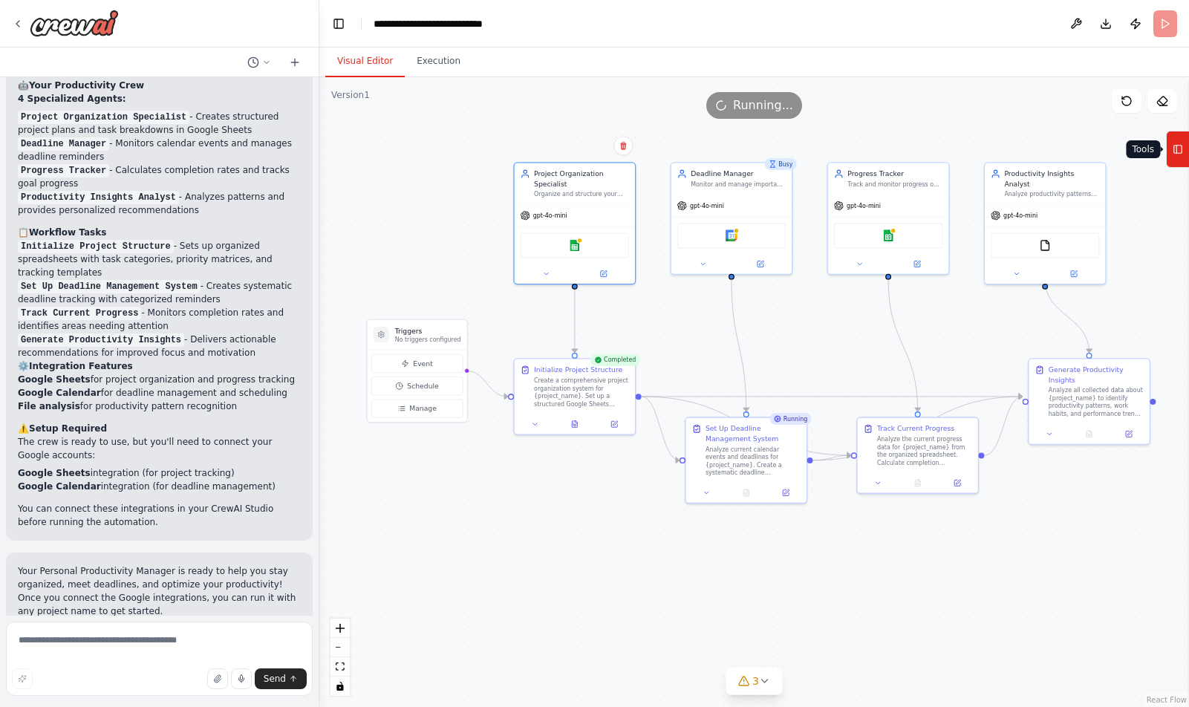
click at [757, 151] on icon at bounding box center [1176, 150] width 0 height 8
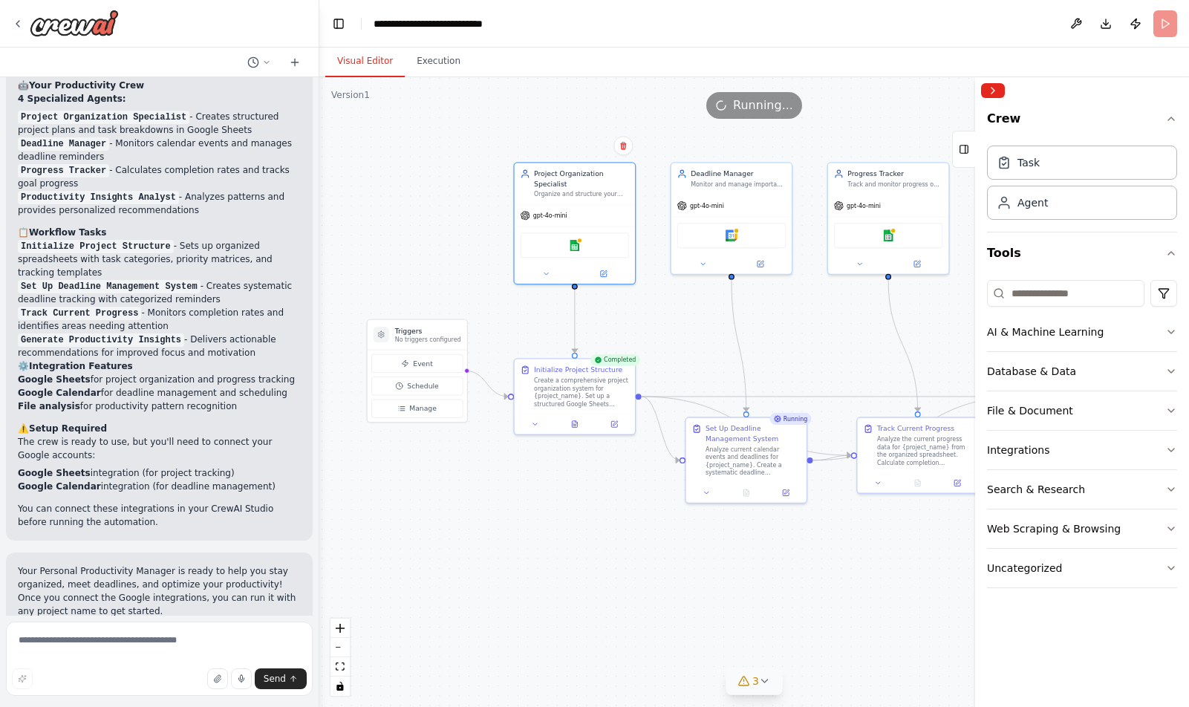
click at [757, 676] on icon at bounding box center [765, 681] width 12 height 12
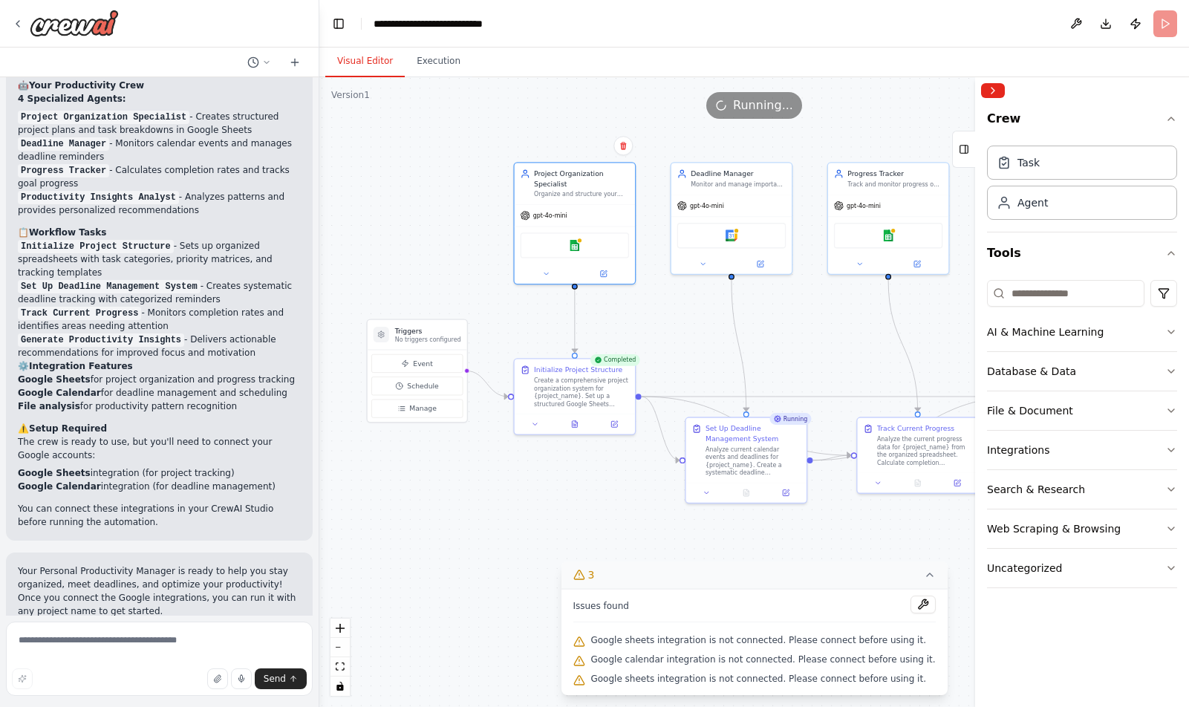
click at [757, 520] on div ".deletable-edge-delete-btn { width: 20px; height: 20px; border: 0px solid #ffff…" at bounding box center [753, 392] width 869 height 630
click at [757, 84] on button "Collapse right sidebar" at bounding box center [993, 90] width 24 height 15
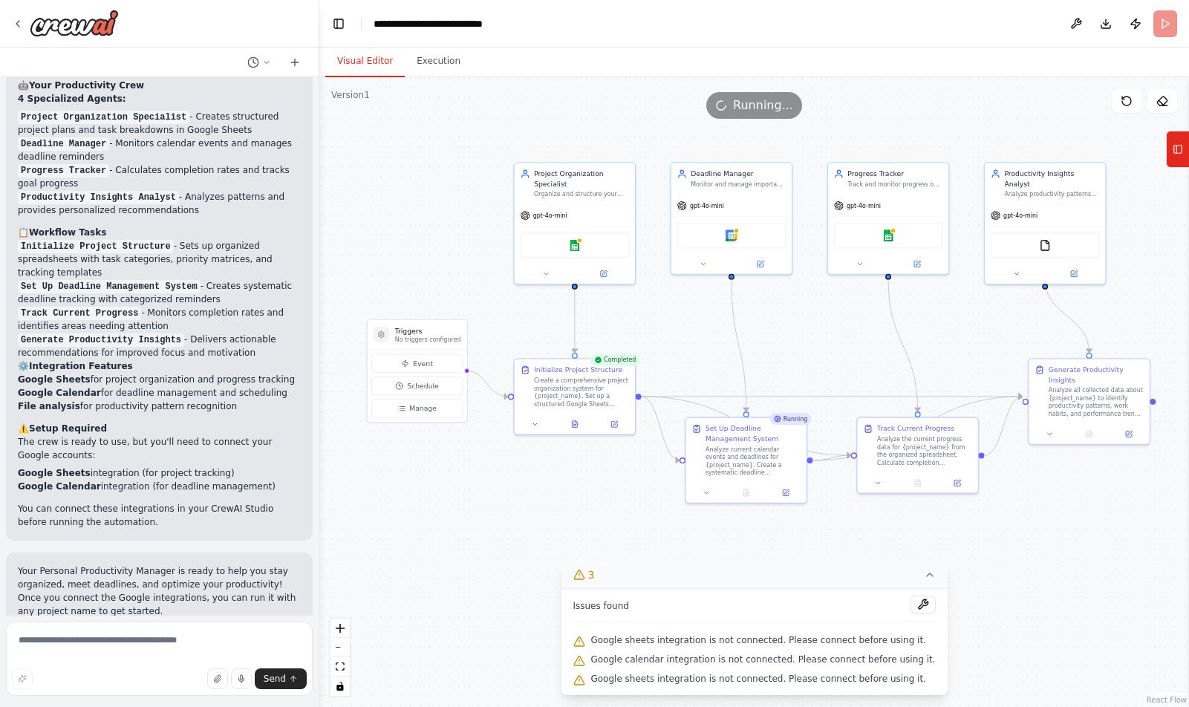
click at [757, 95] on div "Running..." at bounding box center [753, 105] width 869 height 27
click at [757, 24] on header "**********" at bounding box center [753, 24] width 869 height 48
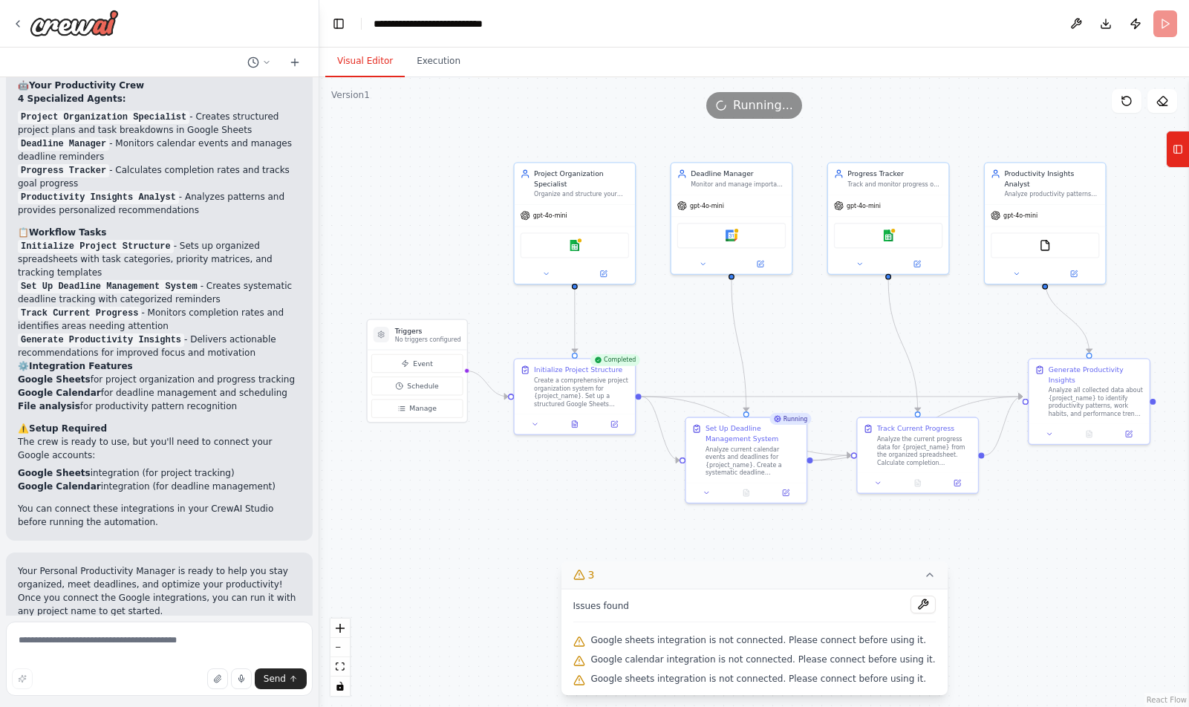
click at [757, 105] on div "Running..." at bounding box center [753, 105] width 869 height 27
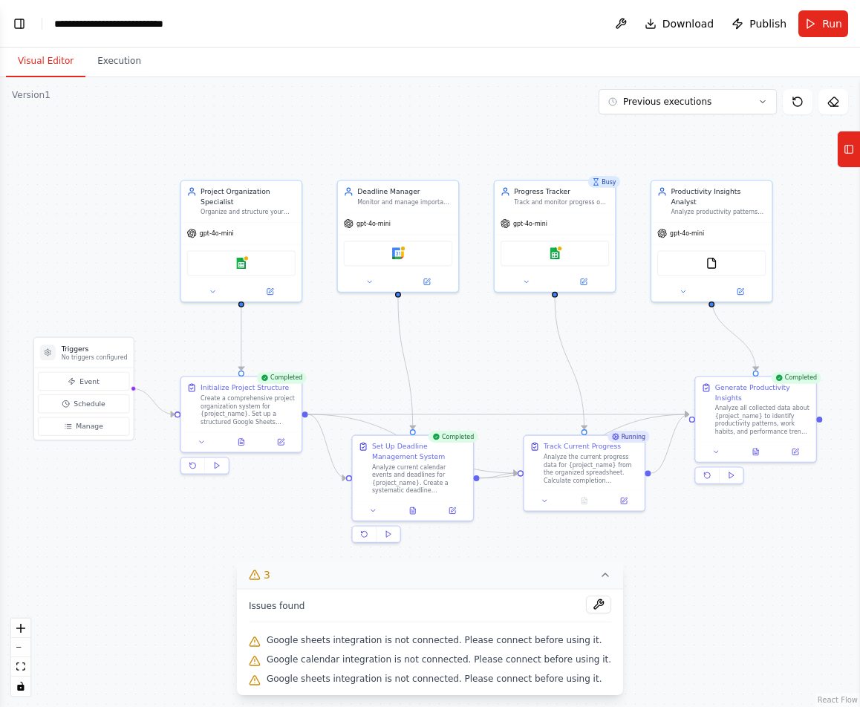
drag, startPoint x: 508, startPoint y: 333, endPoint x: 494, endPoint y: 351, distance: 22.7
click at [494, 351] on div ".deletable-edge-delete-btn { width: 20px; height: 20px; border: 0px solid #ffff…" at bounding box center [430, 392] width 860 height 630
click at [15, 23] on button "Toggle Left Sidebar" at bounding box center [19, 23] width 21 height 21
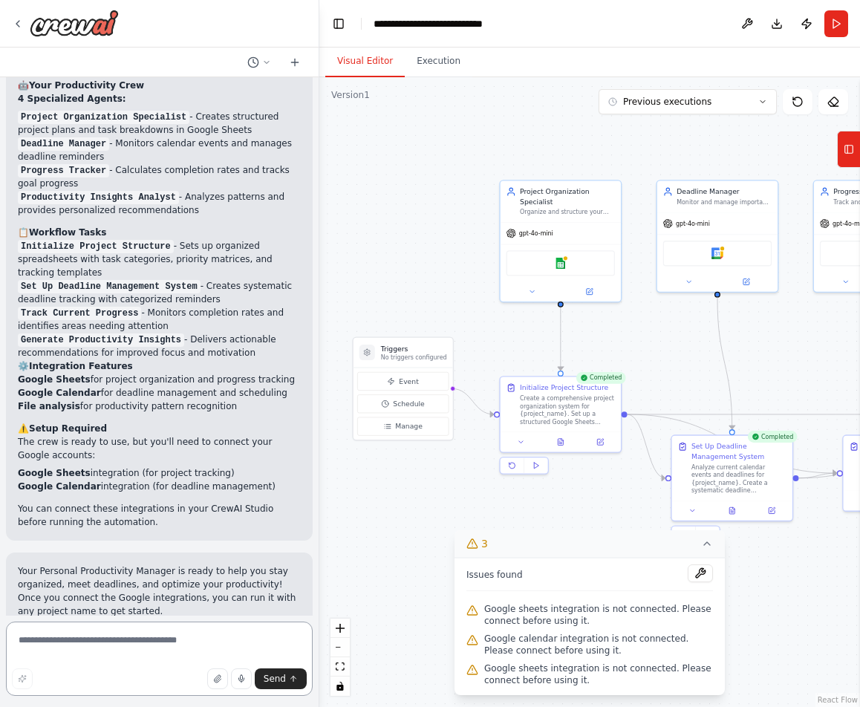
click at [130, 647] on textarea at bounding box center [159, 658] width 307 height 74
type textarea "*"
type textarea "**********"
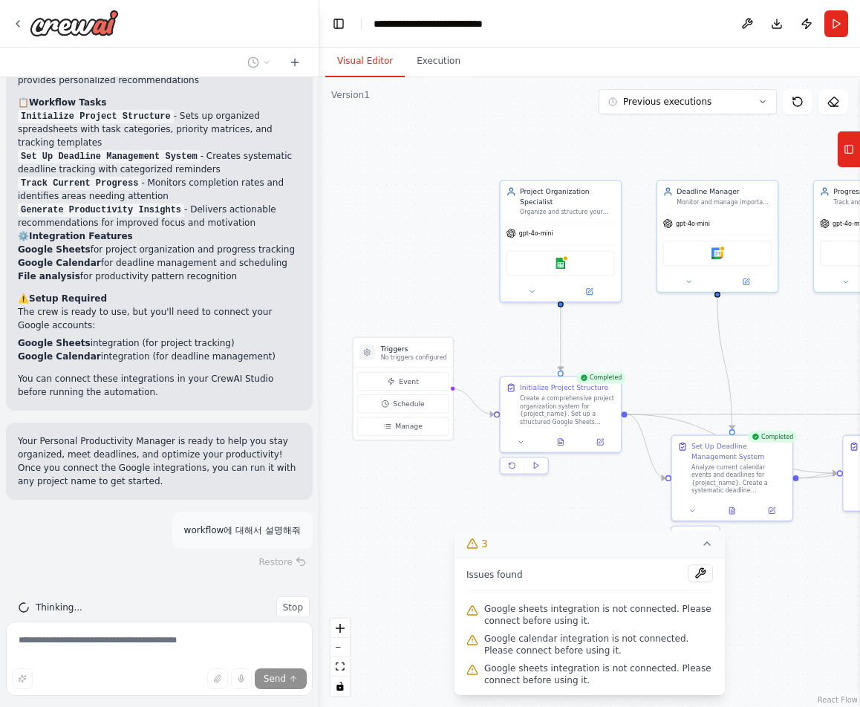
scroll to position [1353, 0]
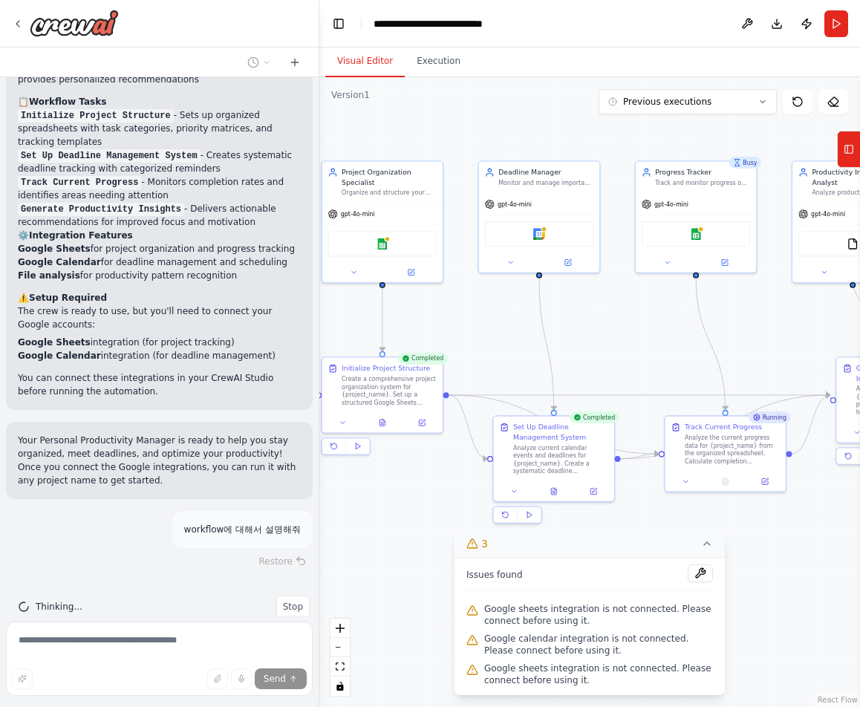
drag, startPoint x: 614, startPoint y: 492, endPoint x: 435, endPoint y: 462, distance: 181.5
click at [435, 463] on div ".deletable-edge-delete-btn { width: 20px; height: 20px; border: 0px solid #ffff…" at bounding box center [589, 392] width 540 height 630
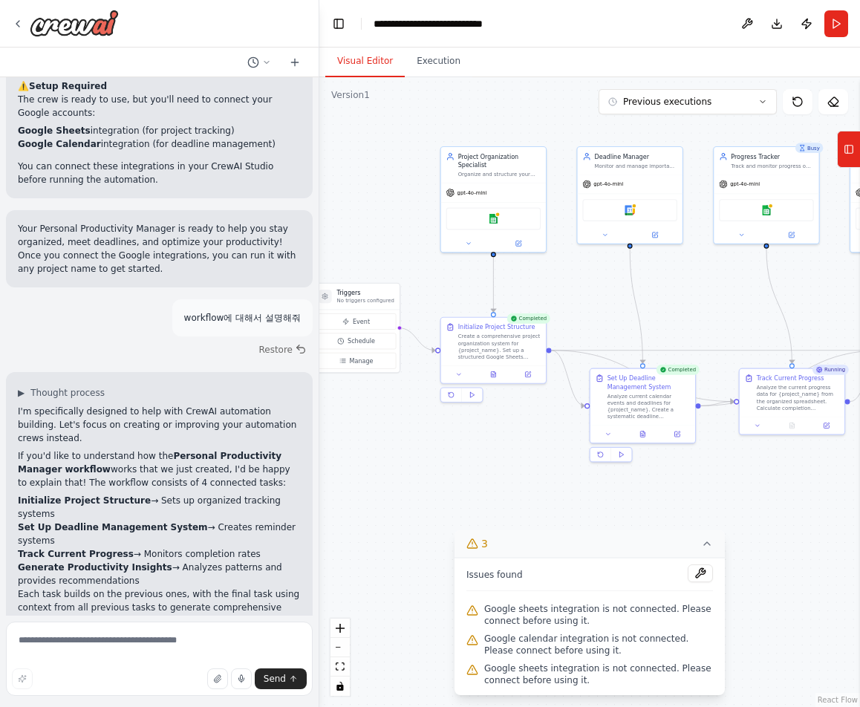
drag, startPoint x: 639, startPoint y: 330, endPoint x: 716, endPoint y: 306, distance: 80.1
click at [716, 306] on div ".deletable-edge-delete-btn { width: 20px; height: 20px; border: 0px solid #ffff…" at bounding box center [589, 392] width 540 height 630
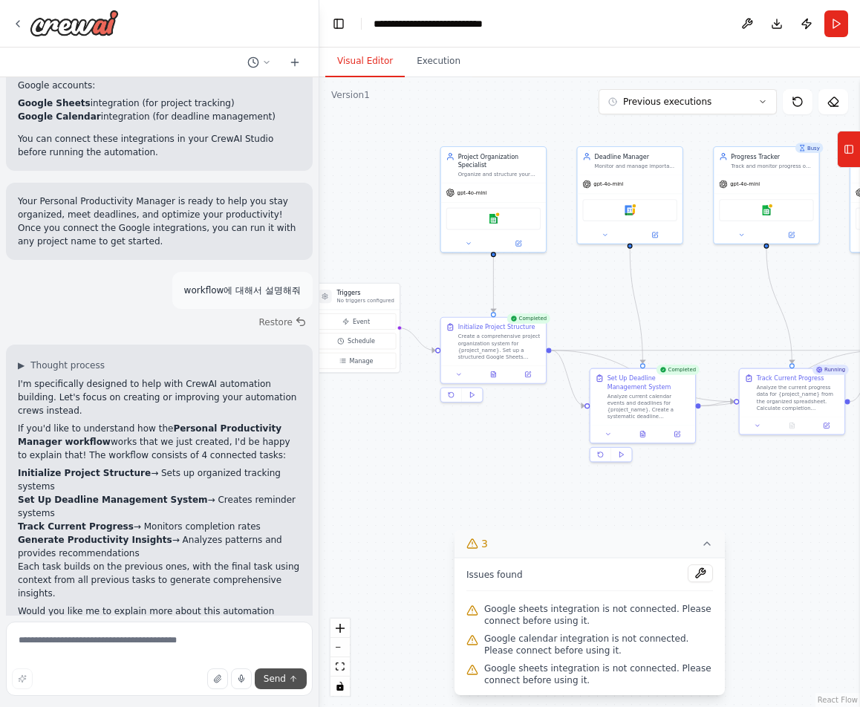
scroll to position [1605, 0]
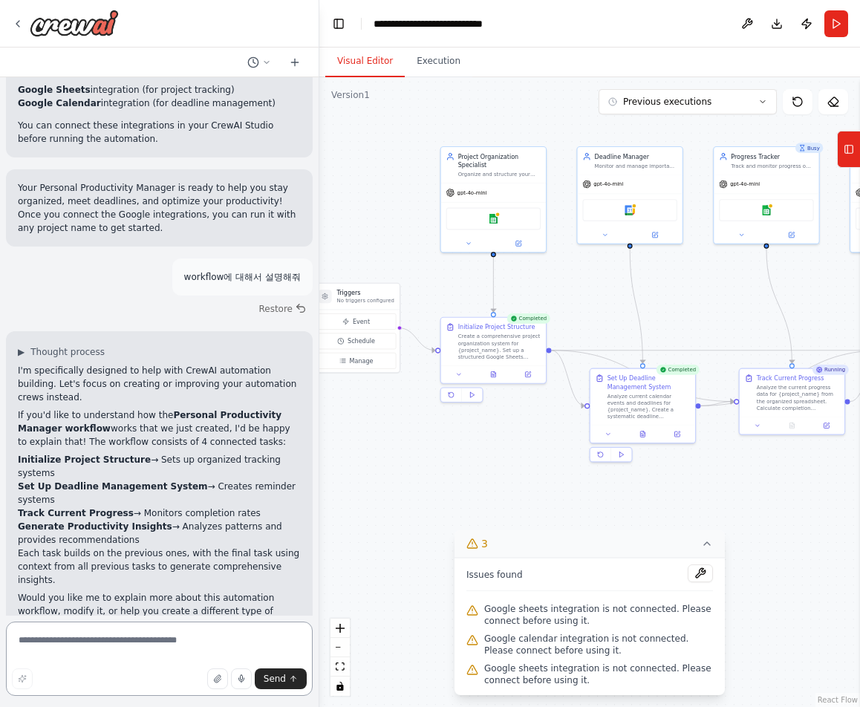
click at [129, 632] on textarea at bounding box center [159, 658] width 307 height 74
click at [125, 645] on textarea at bounding box center [159, 658] width 307 height 74
type textarea "********"
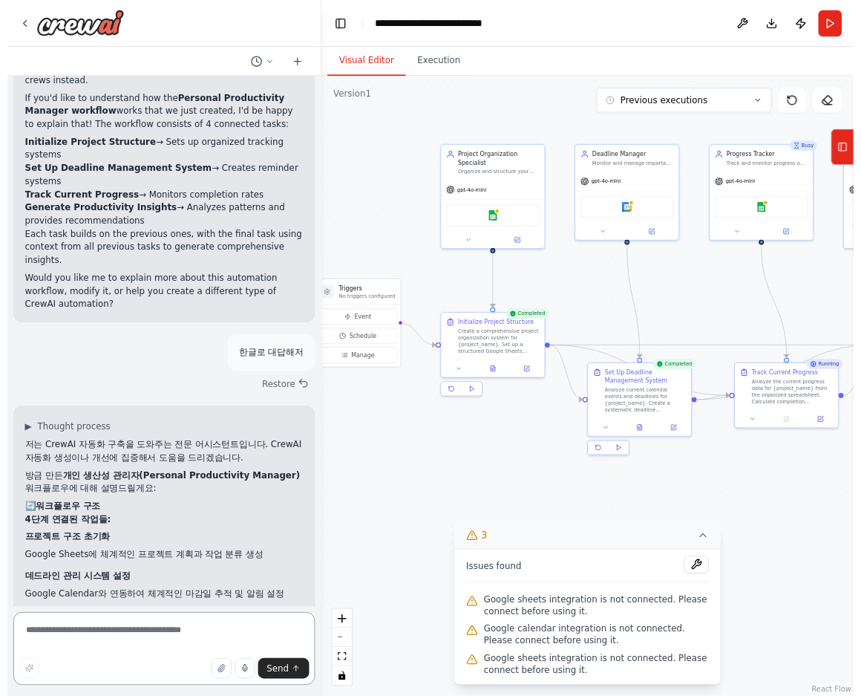
scroll to position [2046, 0]
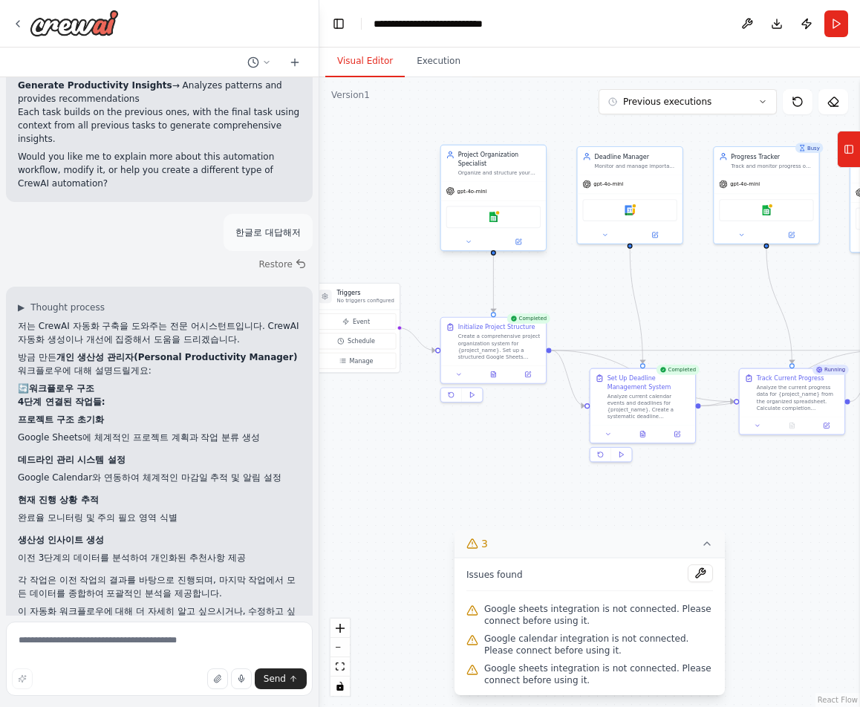
click at [501, 212] on div "Google sheets" at bounding box center [493, 217] width 95 height 22
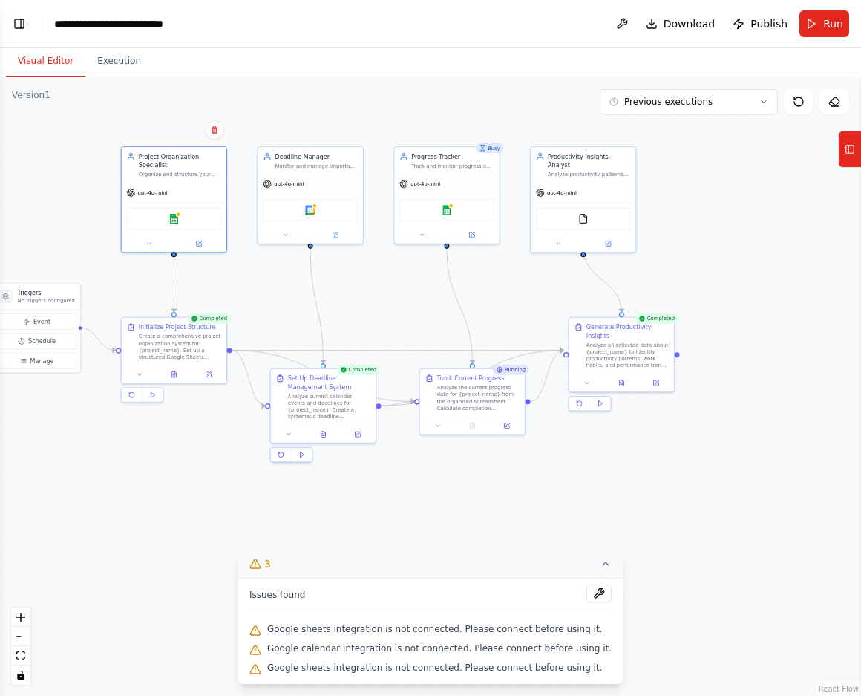
scroll to position [2056, 0]
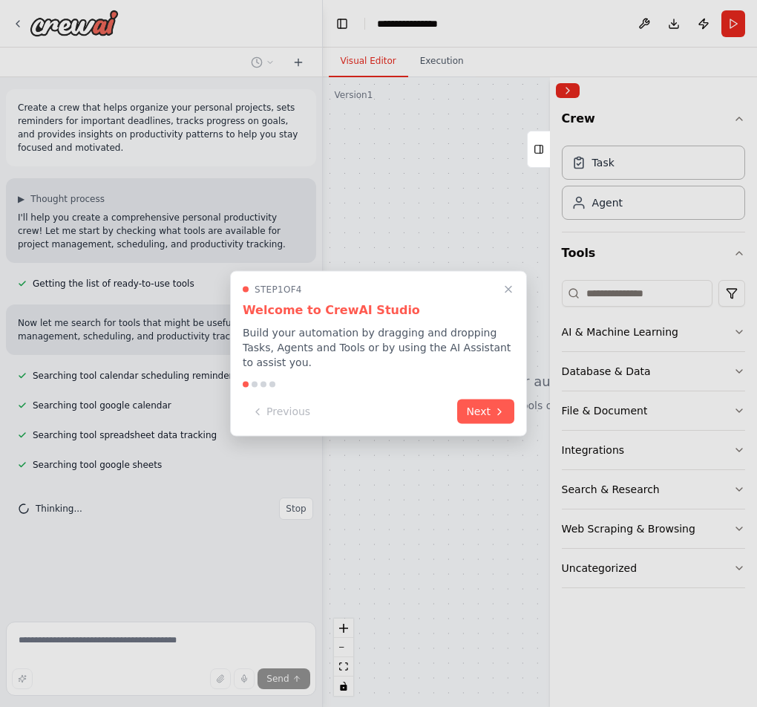
drag, startPoint x: 510, startPoint y: 282, endPoint x: 200, endPoint y: 25, distance: 402.3
click at [510, 281] on button "Close walkthrough" at bounding box center [509, 290] width 18 height 18
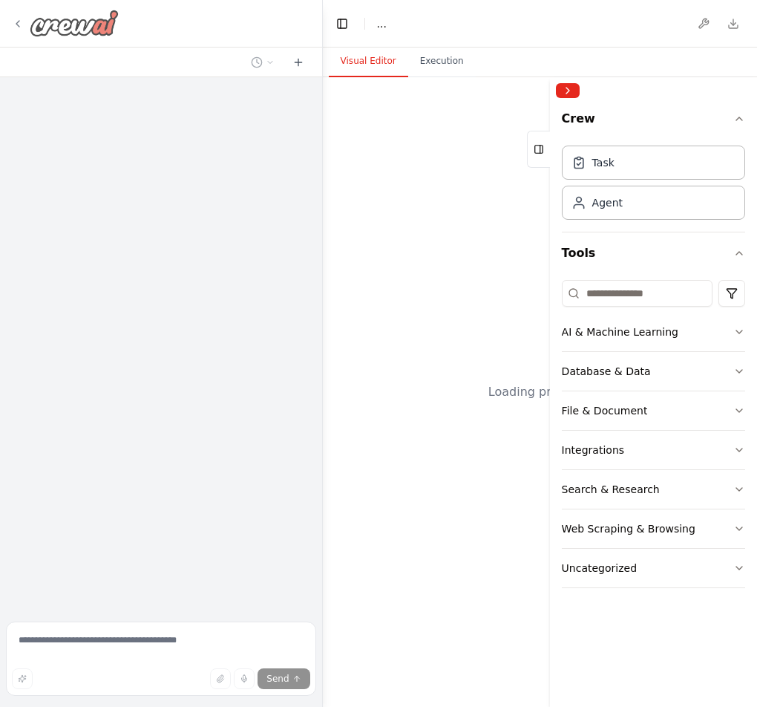
click at [53, 18] on img at bounding box center [74, 23] width 89 height 27
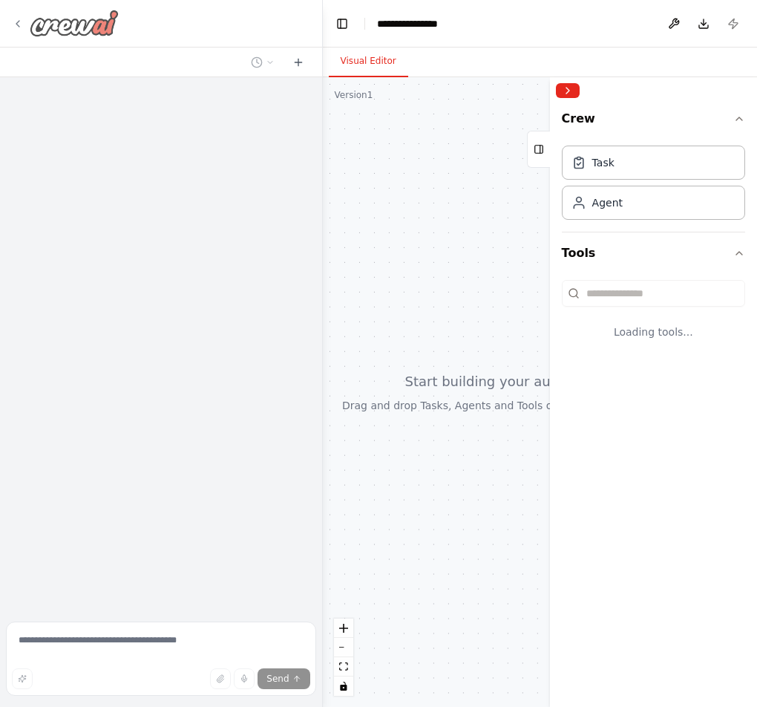
click at [21, 27] on icon at bounding box center [18, 24] width 12 height 12
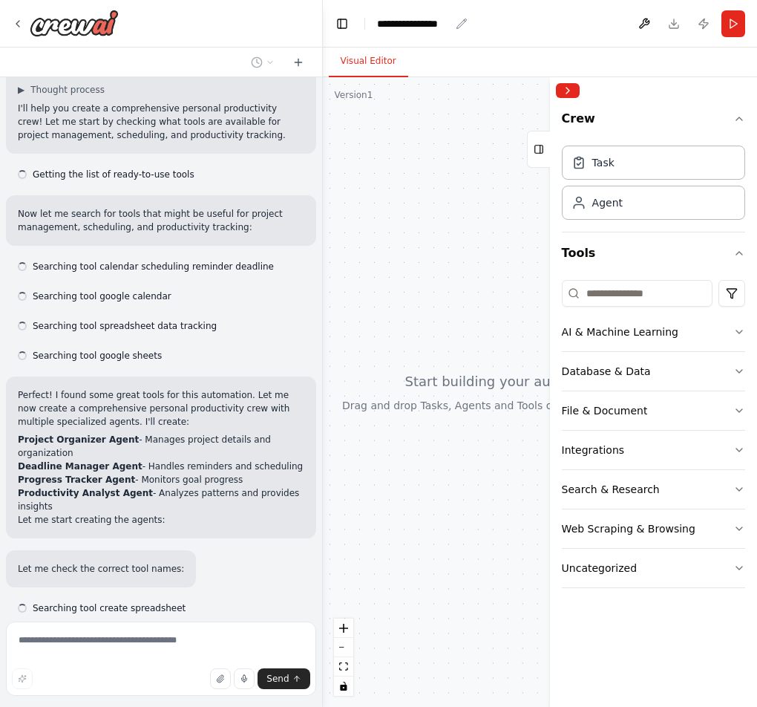
scroll to position [122, 0]
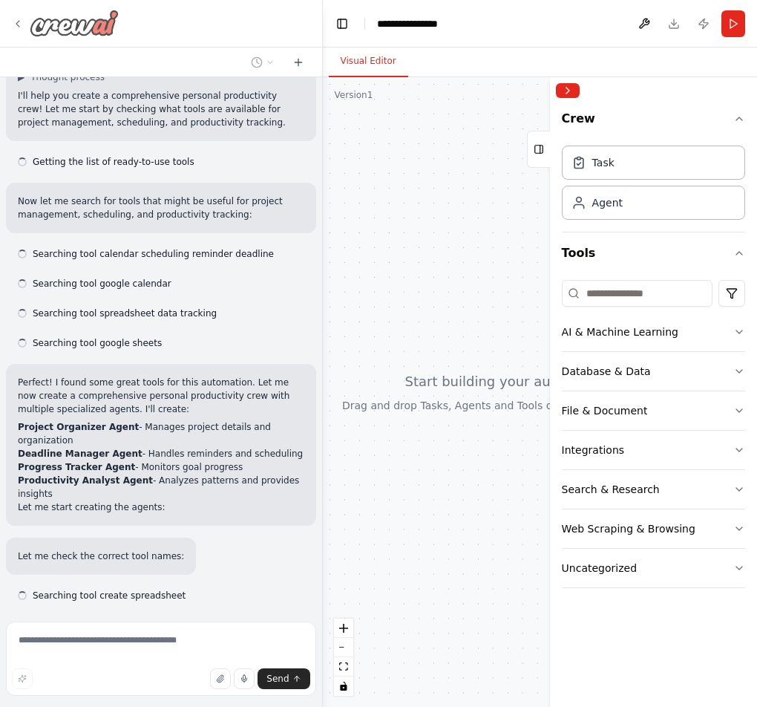
click at [64, 34] on img at bounding box center [74, 23] width 89 height 27
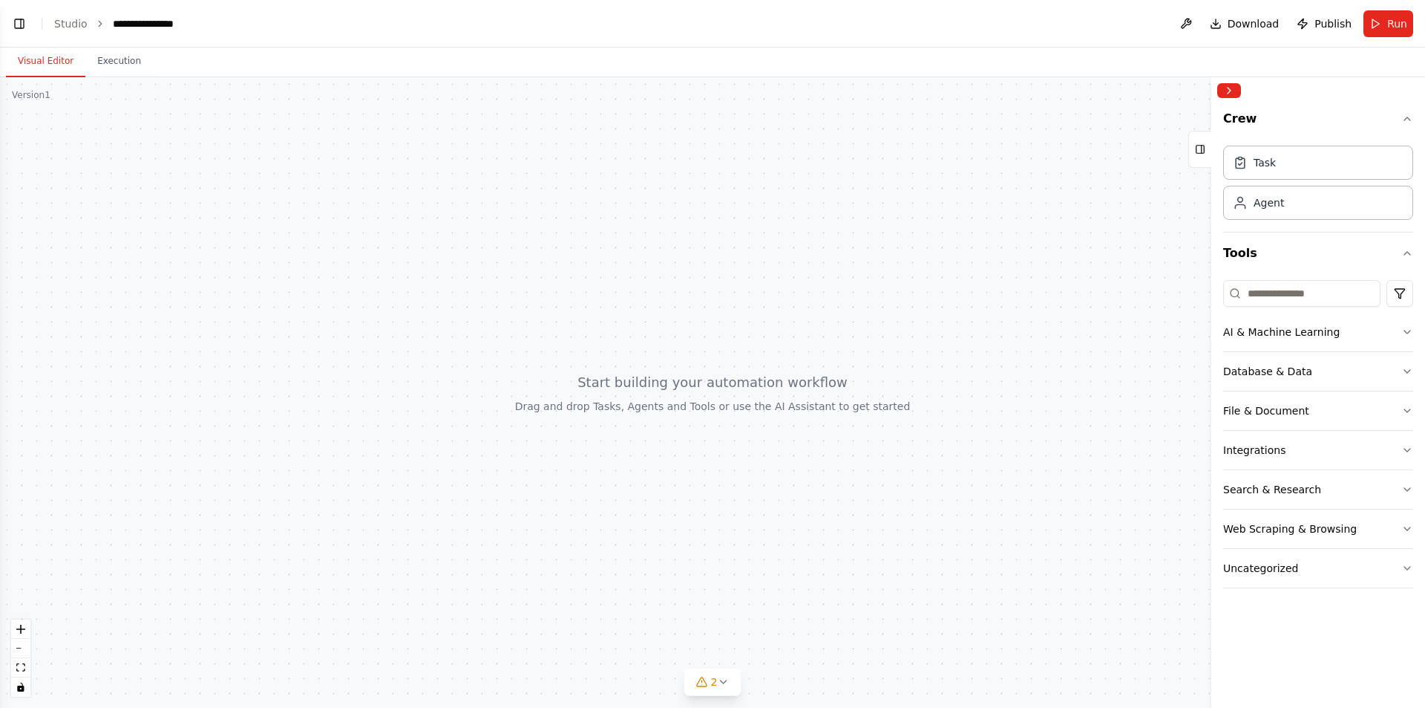
scroll to position [198, 0]
click at [53, 27] on header "**********" at bounding box center [712, 24] width 1425 height 48
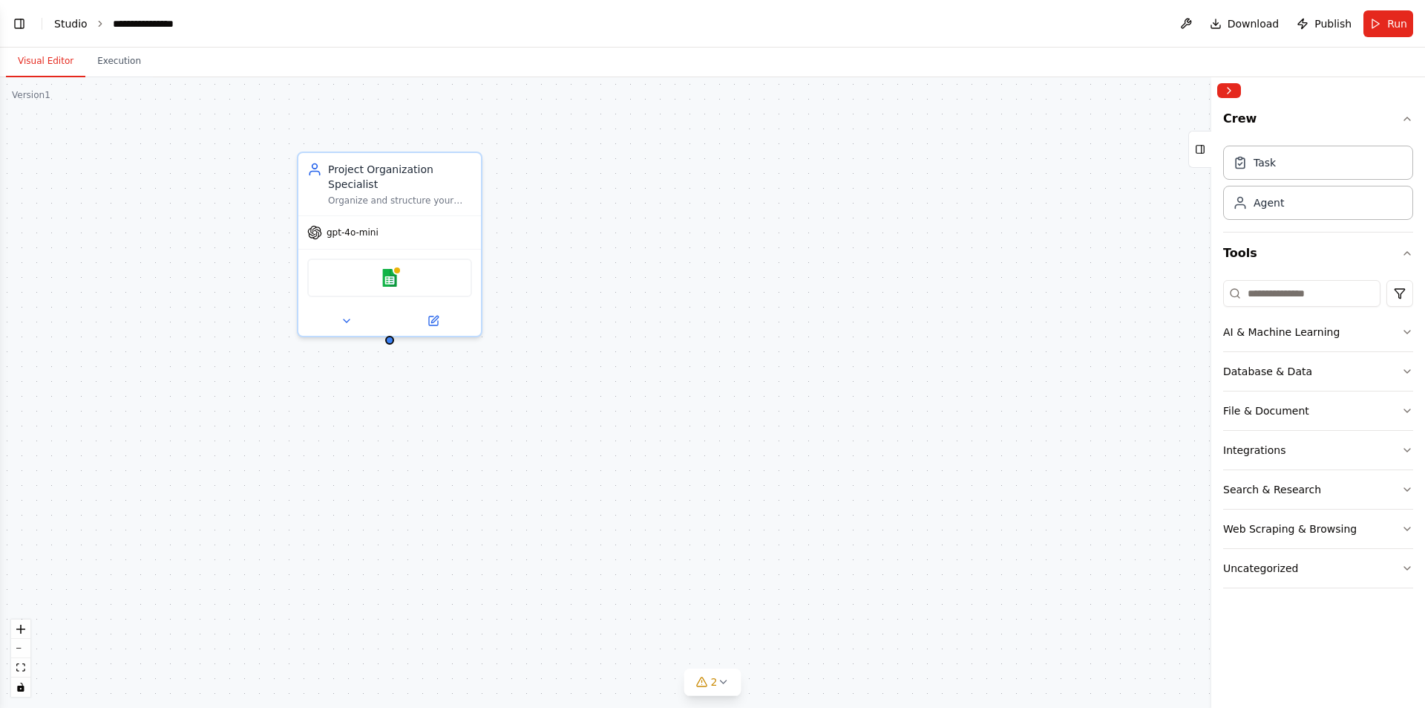
click at [66, 21] on link "Studio" at bounding box center [70, 24] width 33 height 12
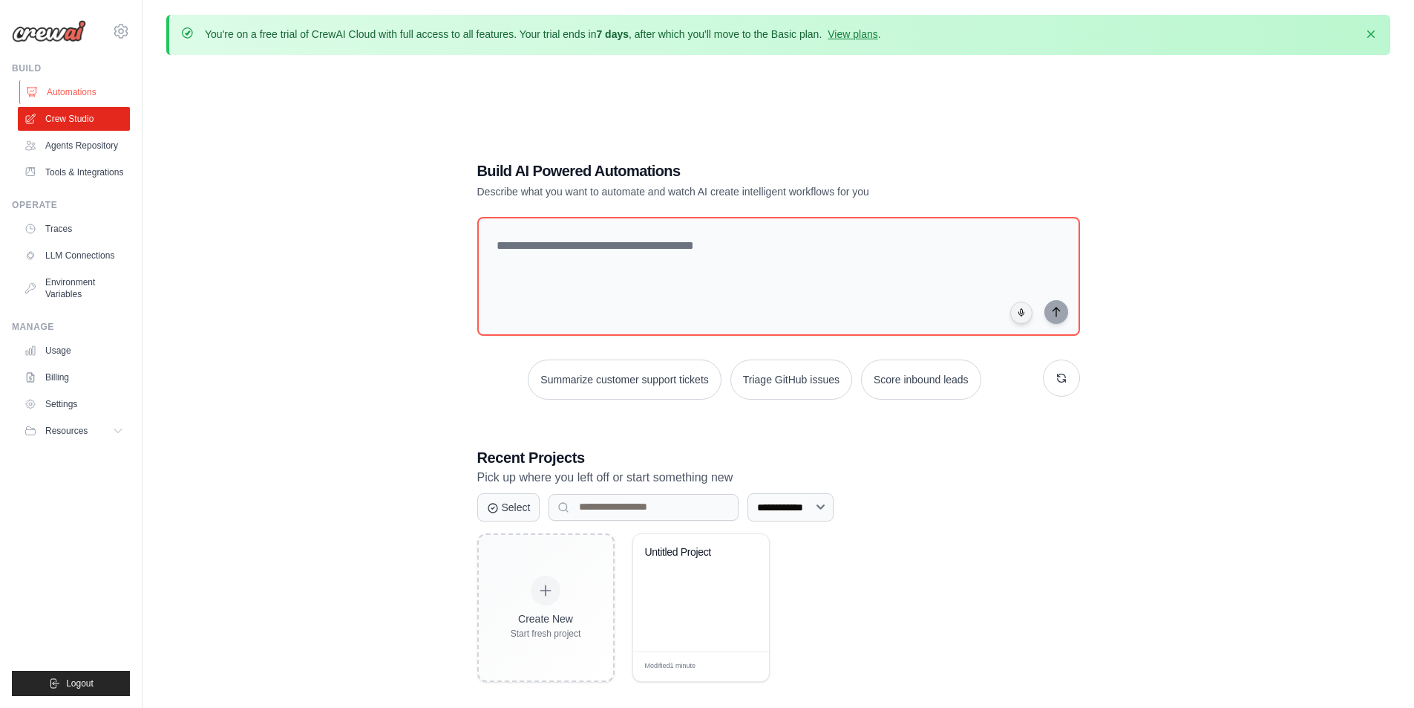
click at [93, 91] on link "Automations" at bounding box center [75, 92] width 112 height 24
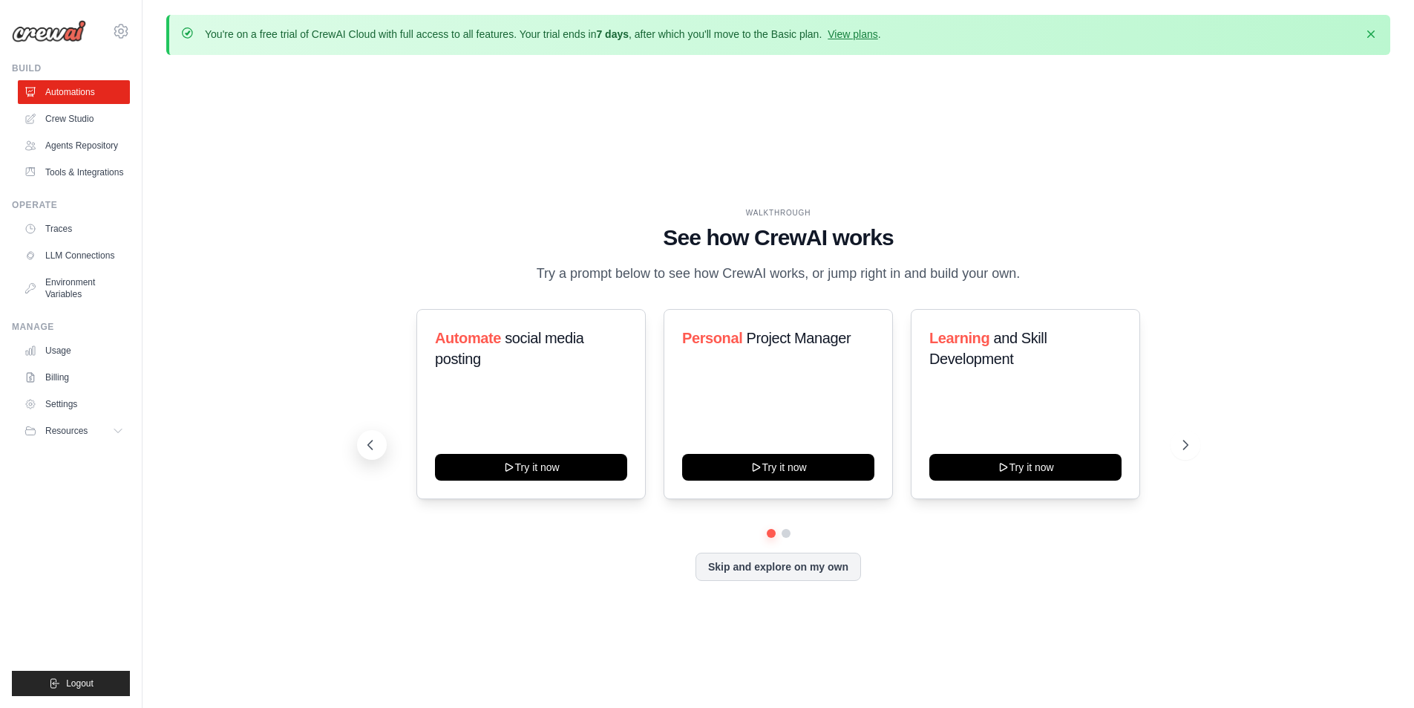
click at [379, 448] on button at bounding box center [372, 445] width 30 height 30
click at [791, 579] on button "Skip and explore on my own" at bounding box center [779, 565] width 166 height 28
